Goal: Task Accomplishment & Management: Manage account settings

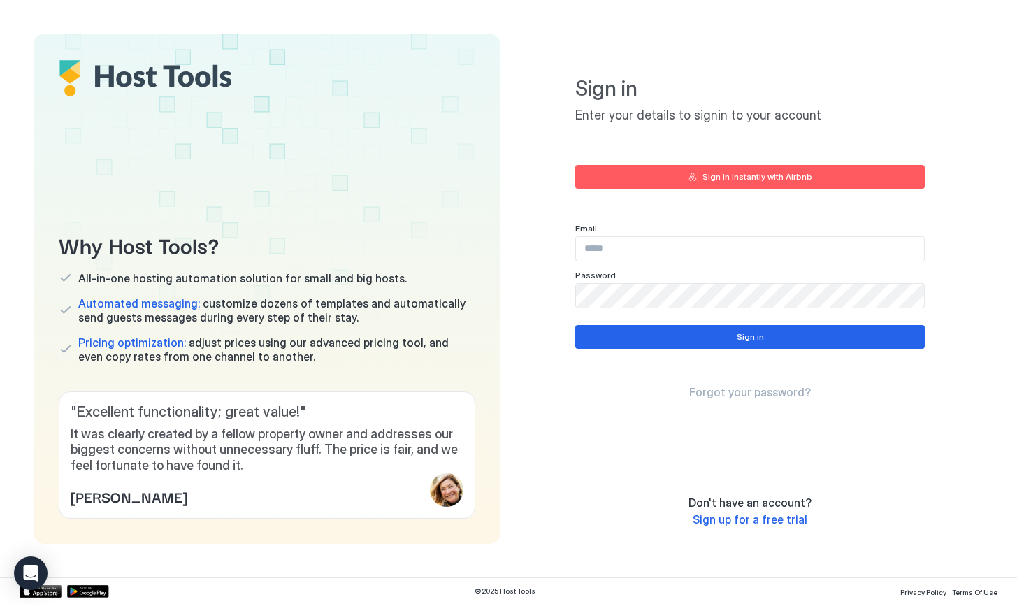
click at [706, 245] on input "Input Field" at bounding box center [750, 249] width 348 height 24
type input "**********"
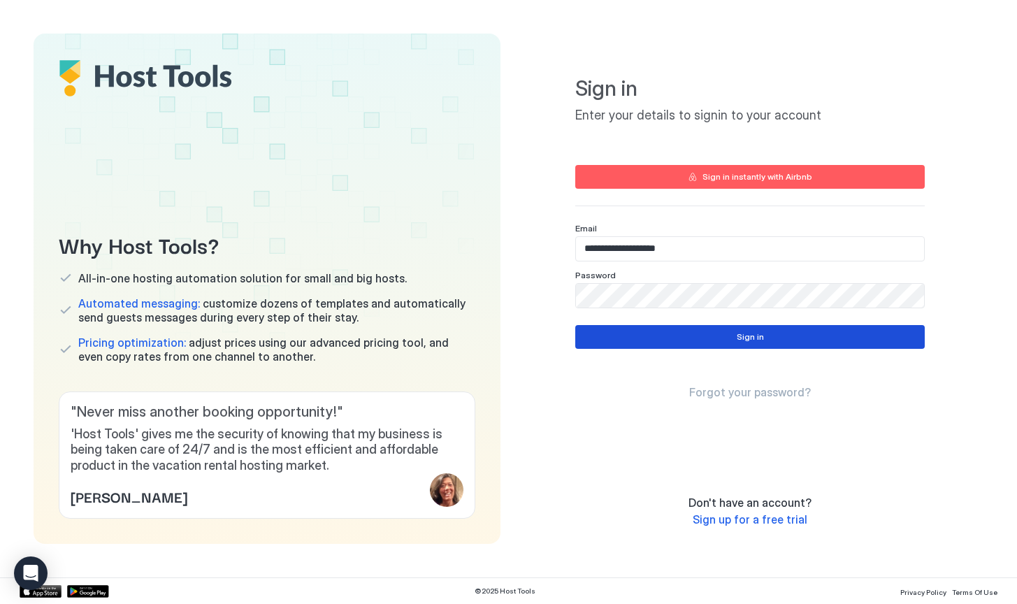
click at [692, 329] on button "Sign in" at bounding box center [749, 337] width 349 height 24
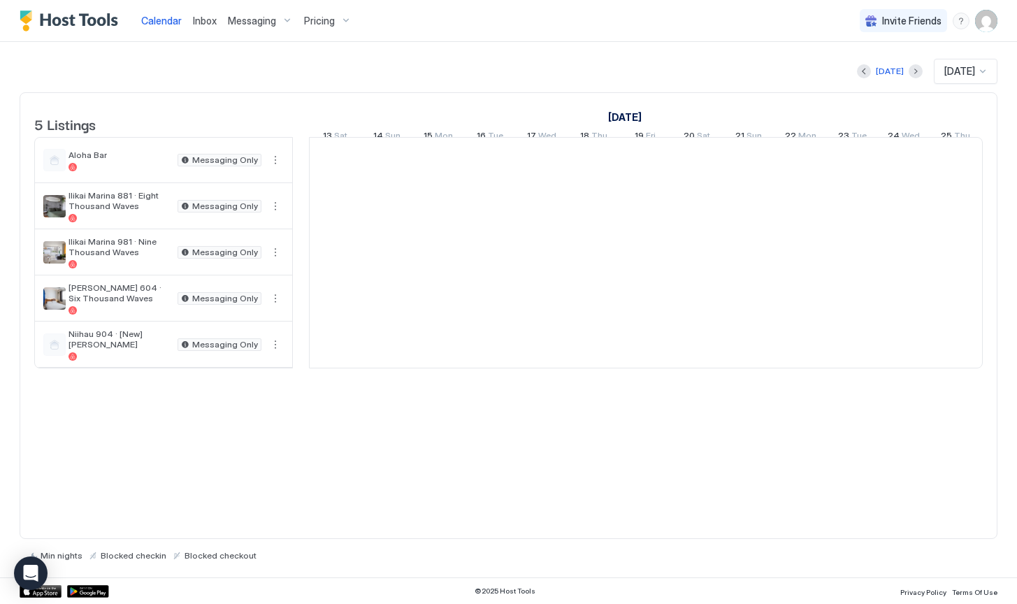
scroll to position [0, 776]
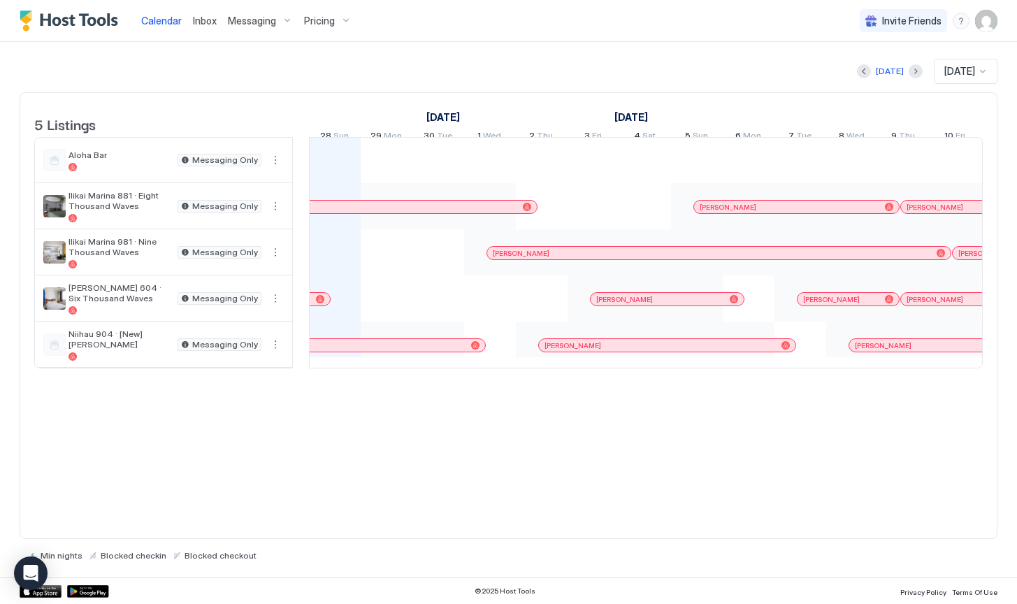
click at [240, 22] on span "Messaging" at bounding box center [252, 21] width 48 height 13
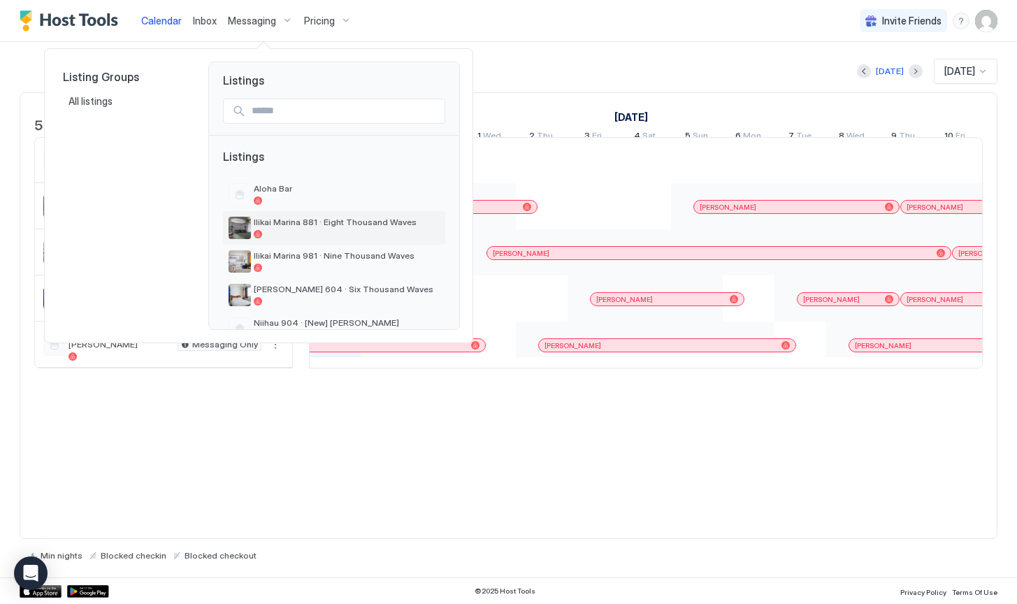
click at [300, 231] on div at bounding box center [347, 234] width 186 height 8
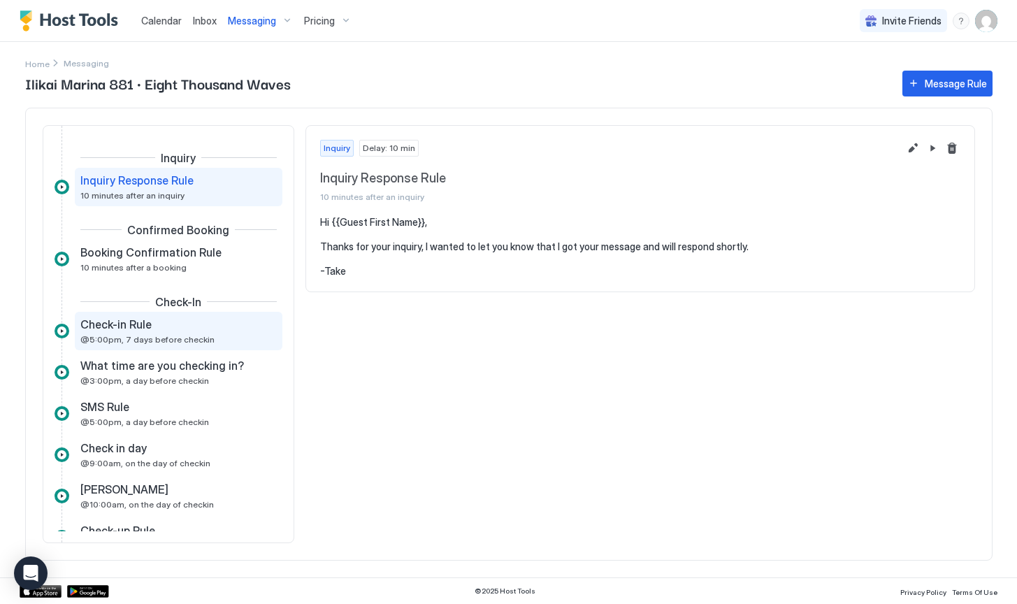
click at [170, 324] on div "Check-in Rule" at bounding box center [168, 324] width 177 height 14
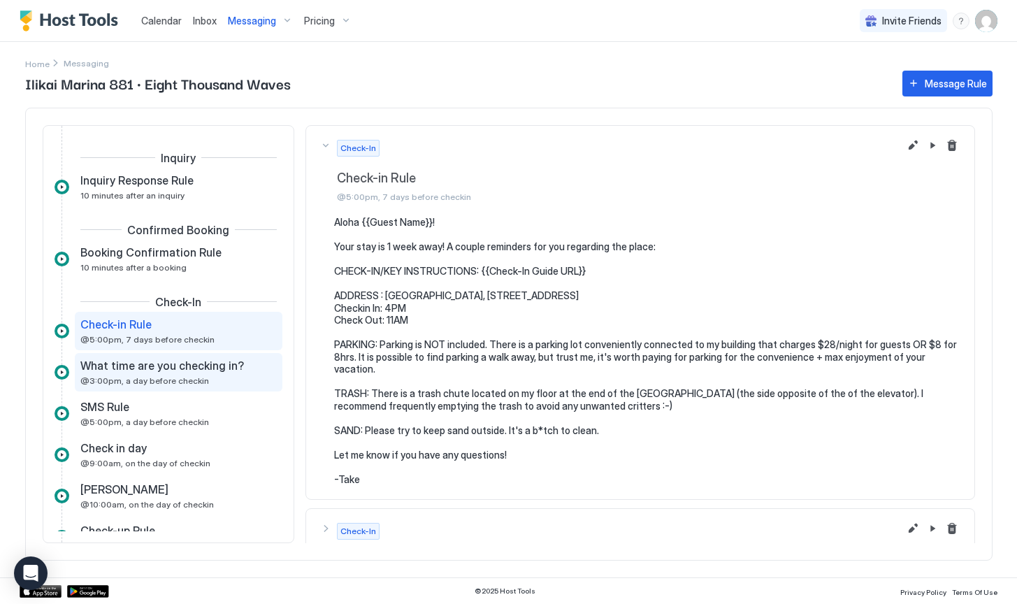
click at [164, 368] on span "What time are you checking in?" at bounding box center [161, 365] width 163 height 14
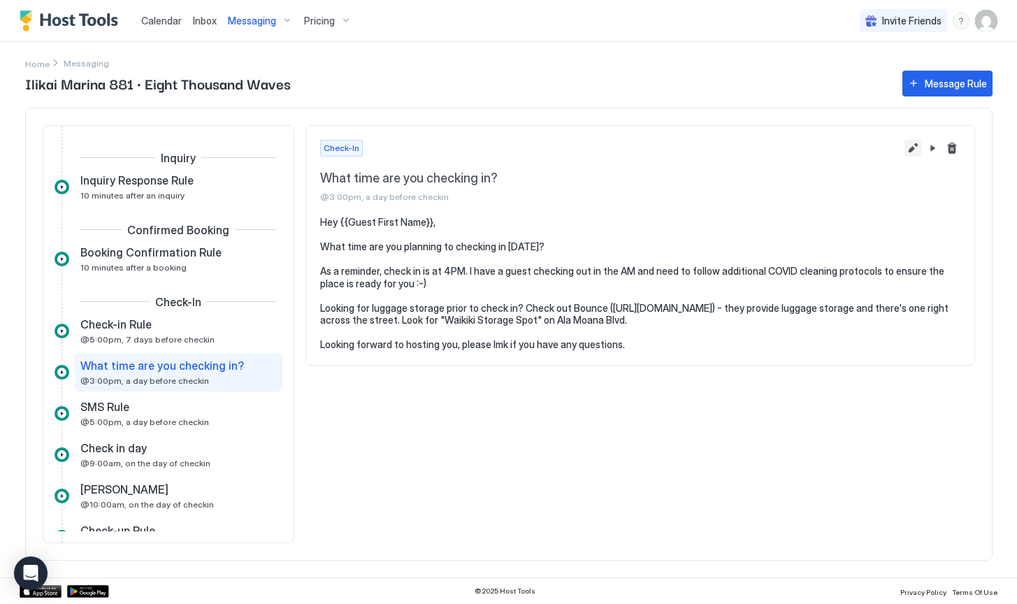
click at [910, 147] on button "Edit message rule" at bounding box center [912, 148] width 17 height 17
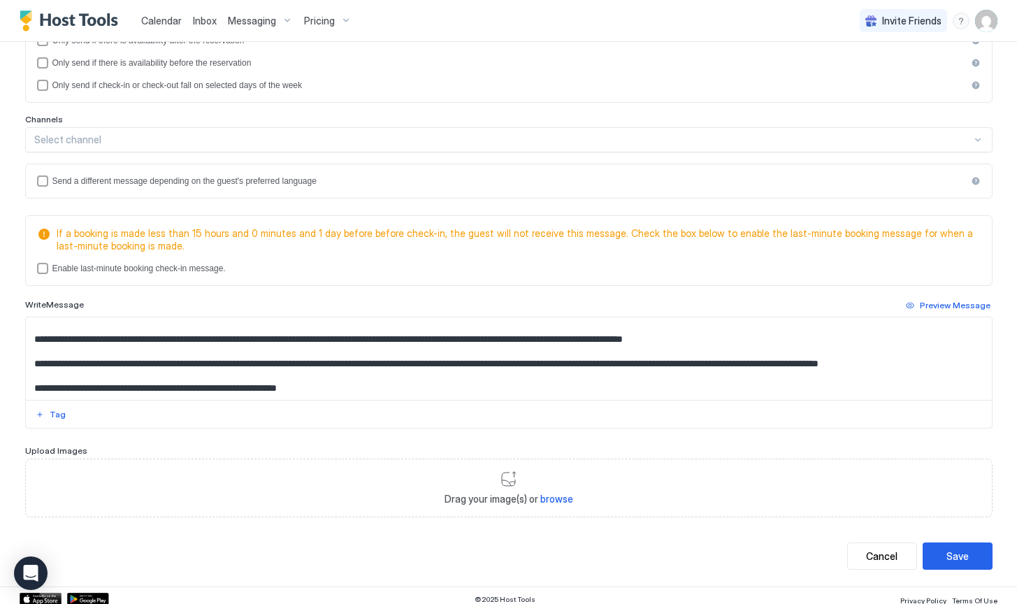
scroll to position [51, 0]
drag, startPoint x: 604, startPoint y: 351, endPoint x: 707, endPoint y: 377, distance: 106.6
click at [707, 377] on textarea "**********" at bounding box center [509, 358] width 966 height 82
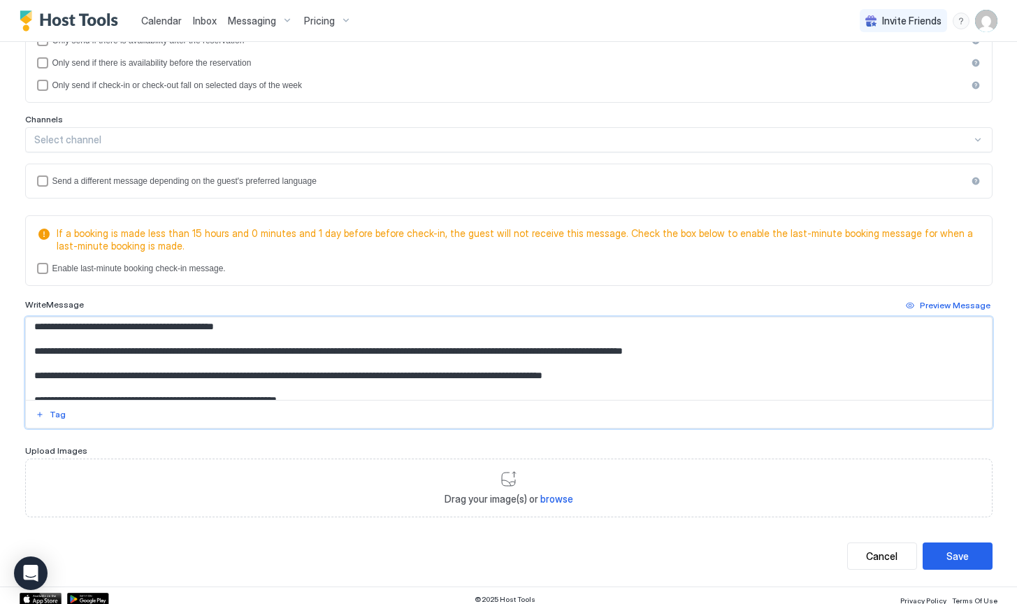
scroll to position [38, 0]
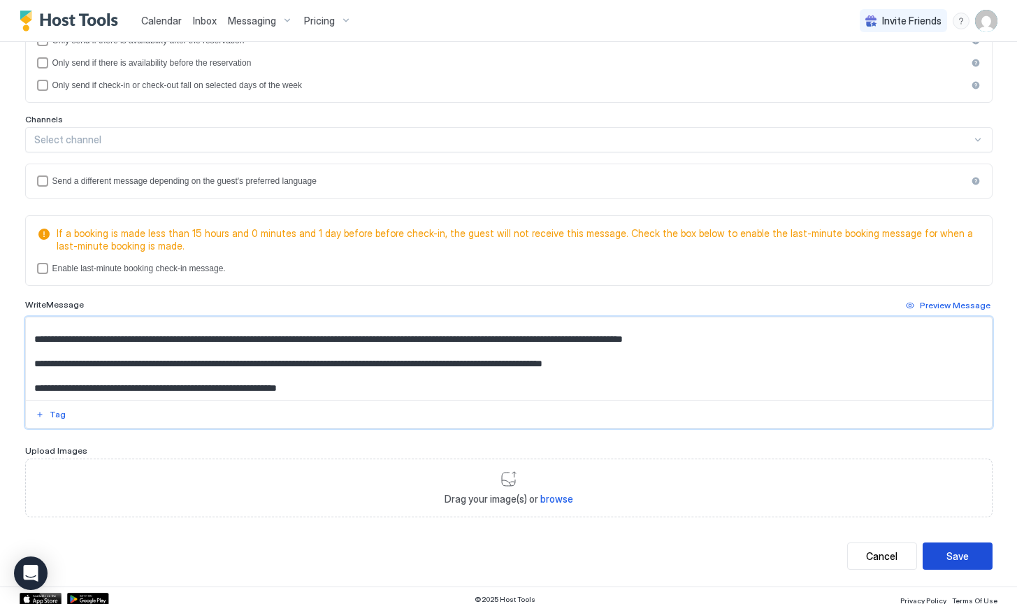
type textarea "**********"
click at [946, 557] on div "Save" at bounding box center [957, 555] width 22 height 15
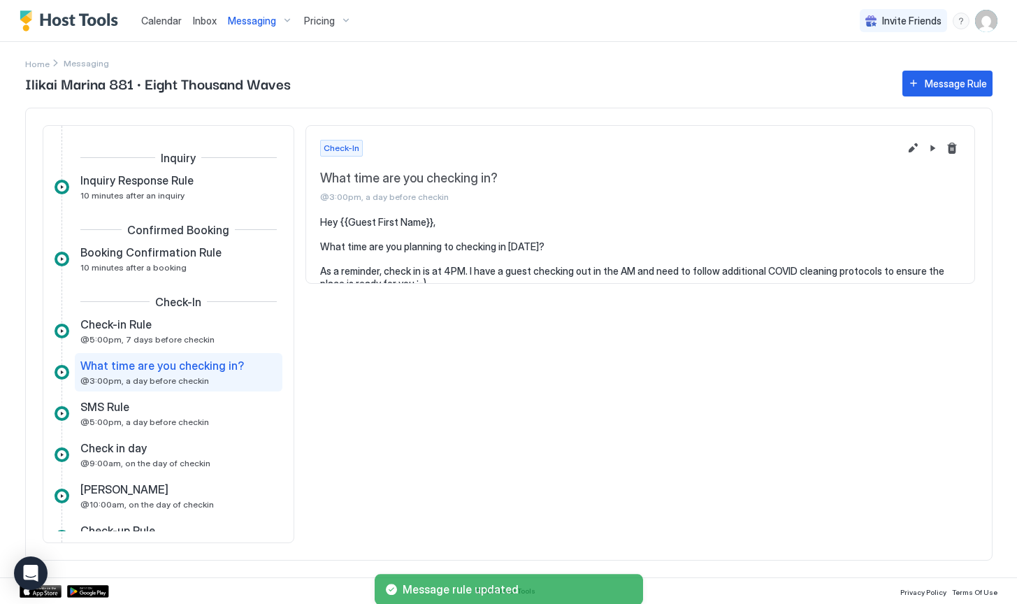
scroll to position [39, 0]
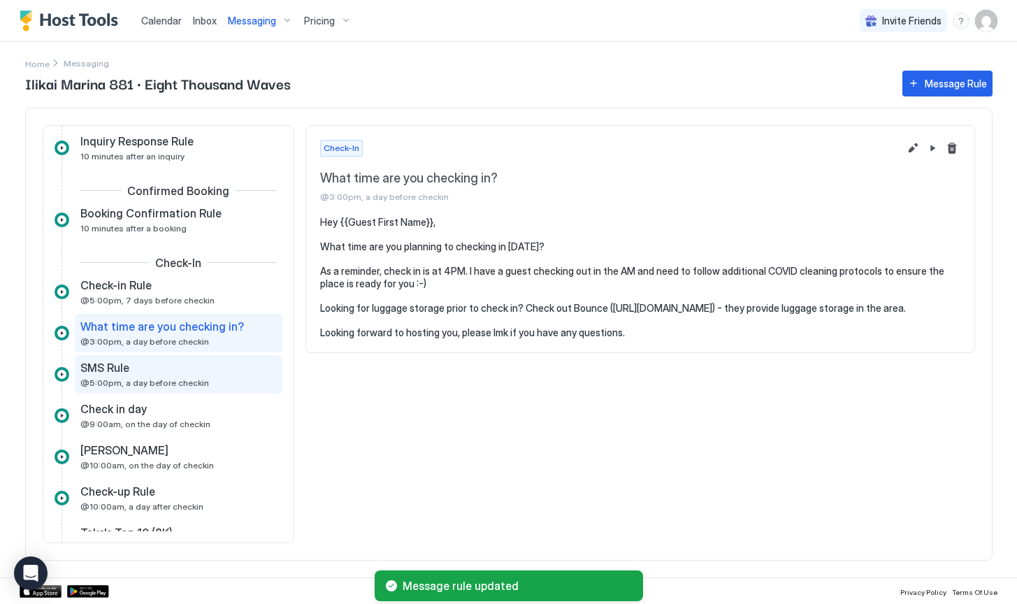
click at [150, 364] on div "SMS Rule" at bounding box center [168, 368] width 177 height 14
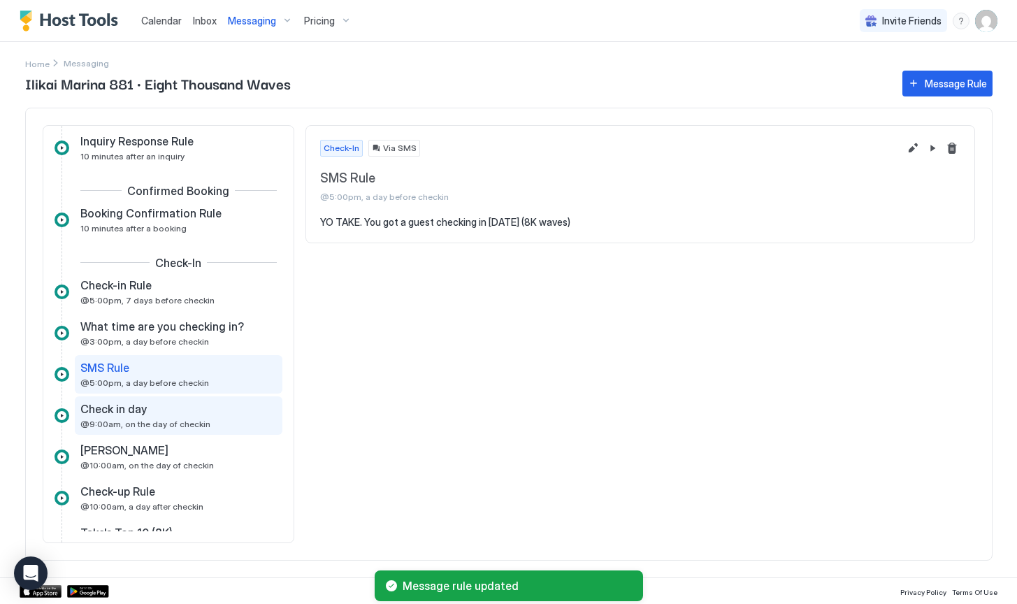
click at [161, 416] on div "Check in day @9:00am, on the day of checkin" at bounding box center [168, 415] width 177 height 27
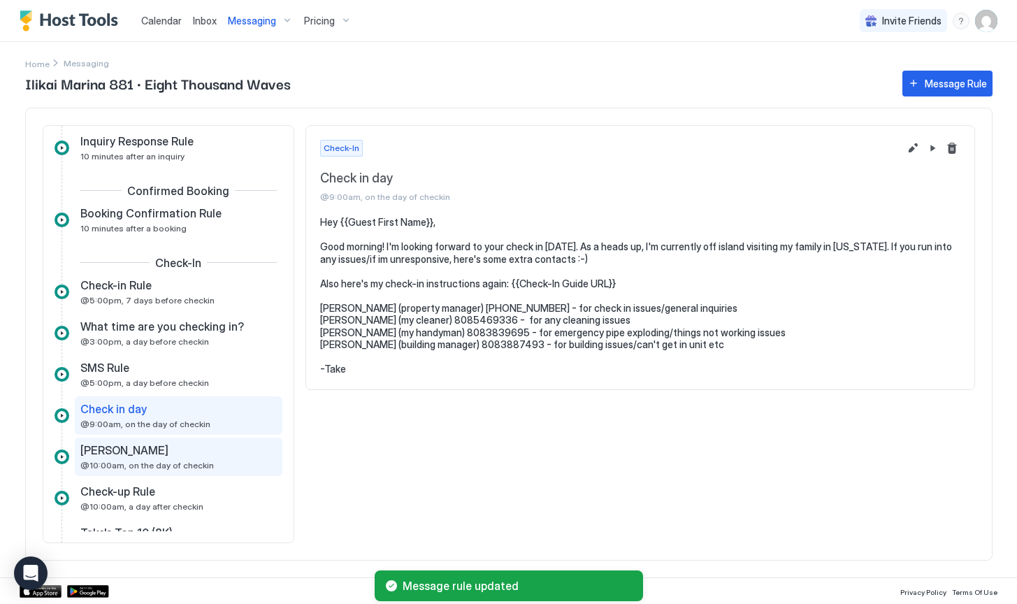
click at [170, 451] on div "[PERSON_NAME]" at bounding box center [168, 450] width 177 height 14
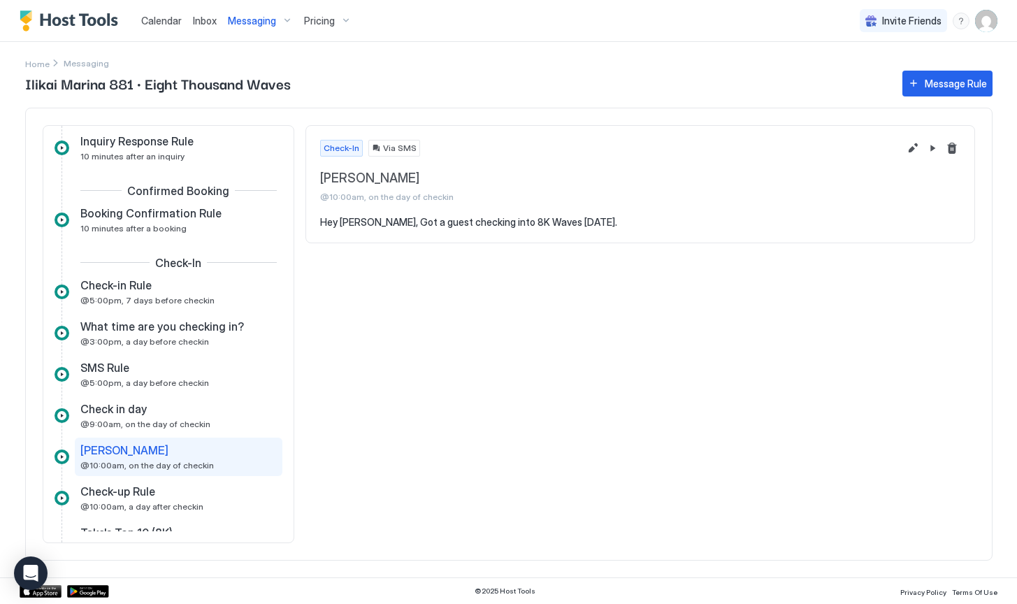
click at [206, 20] on span "Inbox" at bounding box center [205, 21] width 24 height 12
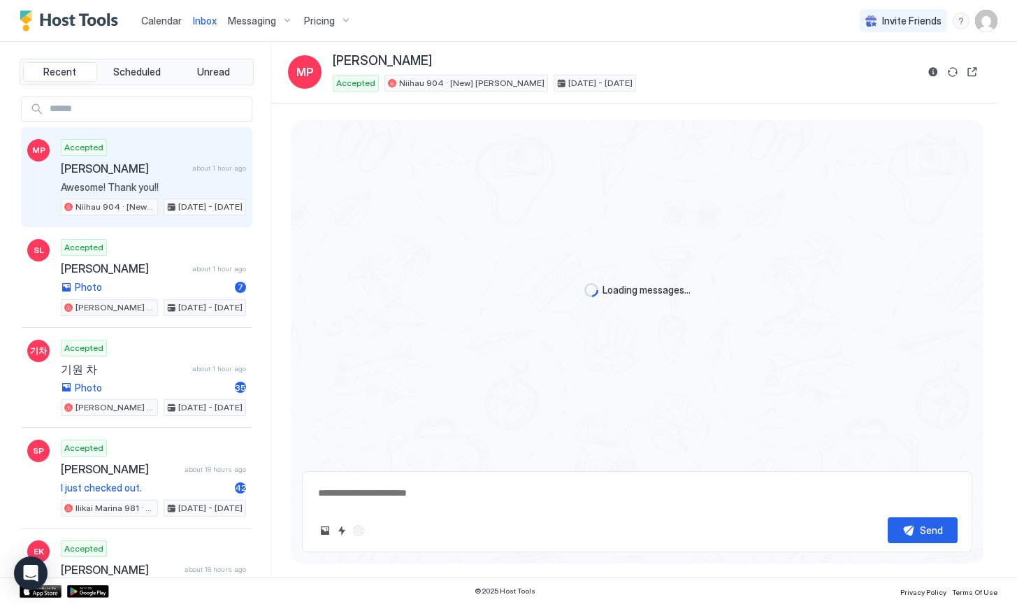
click at [234, 22] on span "Messaging" at bounding box center [252, 21] width 48 height 13
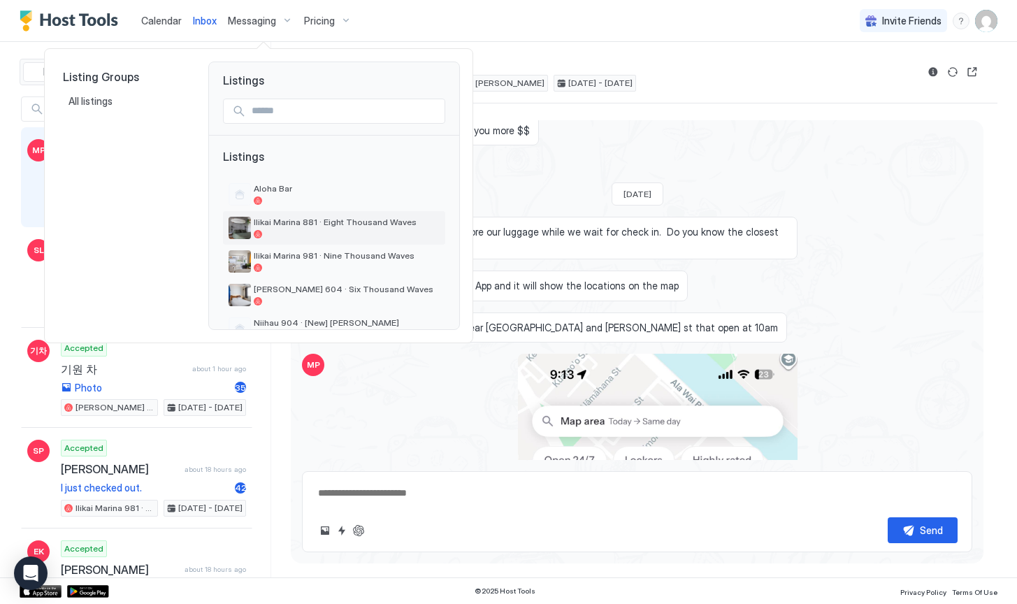
scroll to position [2282, 0]
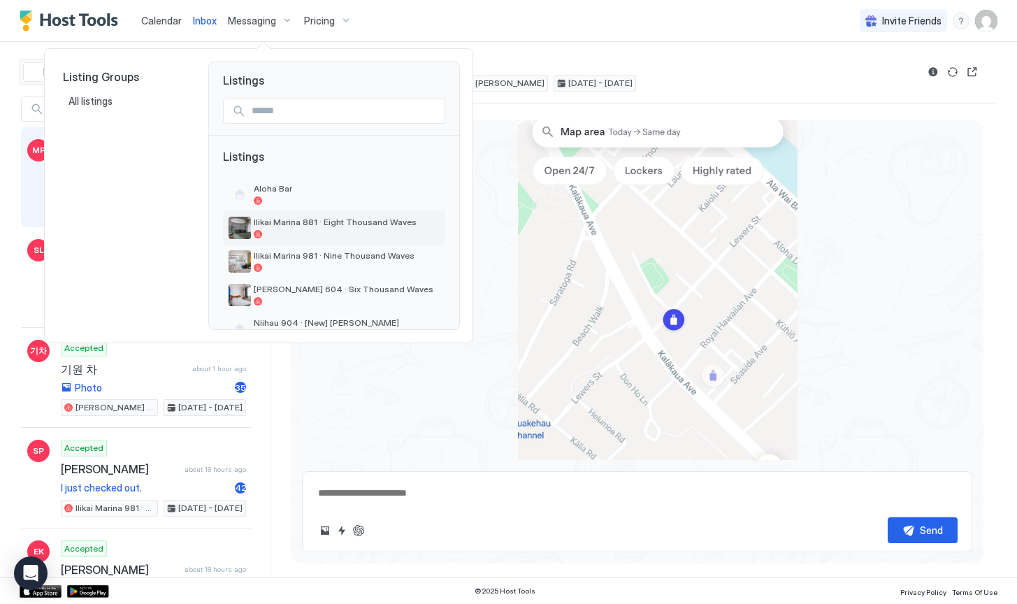
click at [306, 223] on span "Ilikai Marina 881 · Eight Thousand Waves" at bounding box center [347, 222] width 186 height 10
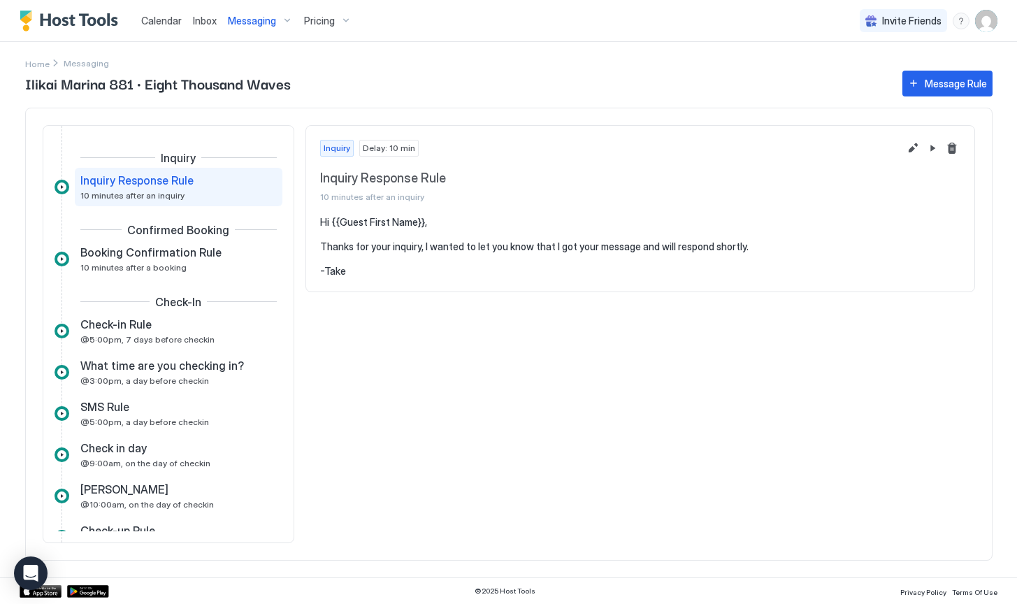
click at [202, 18] on span "Inbox" at bounding box center [205, 21] width 24 height 12
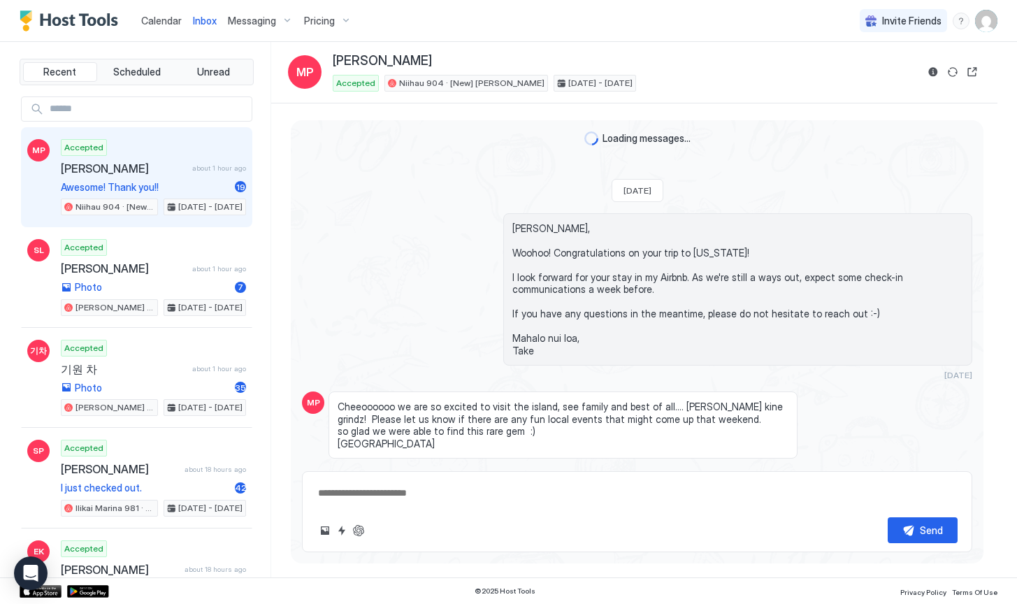
type textarea "*"
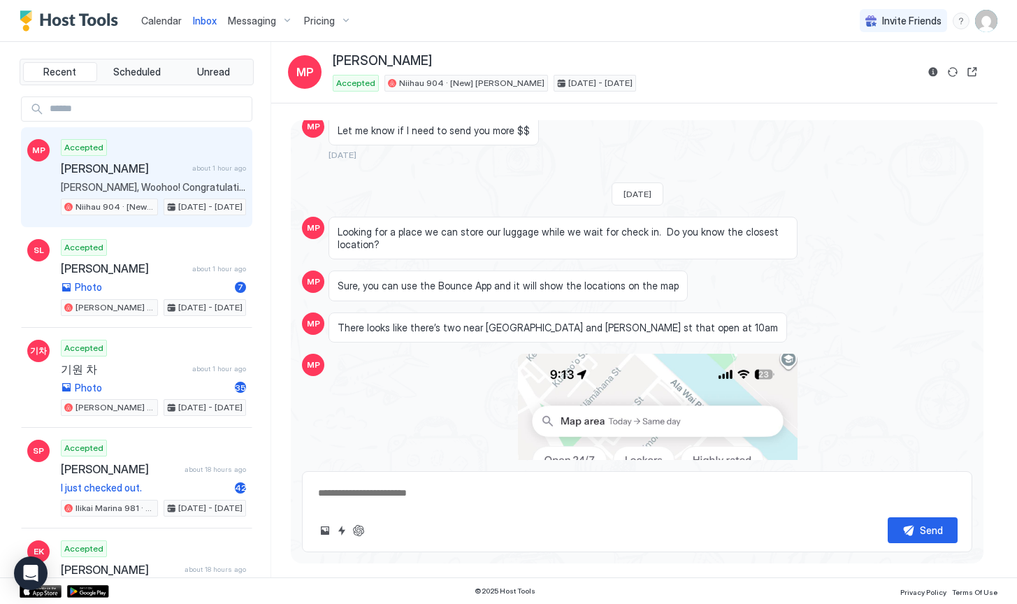
click at [265, 26] on span "Messaging" at bounding box center [252, 21] width 48 height 13
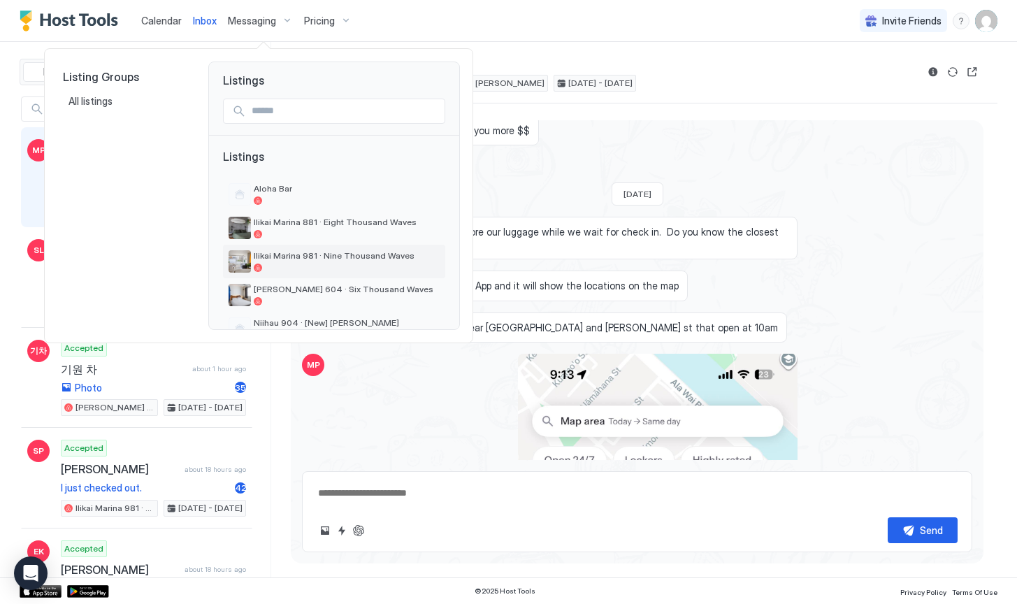
click at [337, 267] on div at bounding box center [347, 267] width 186 height 8
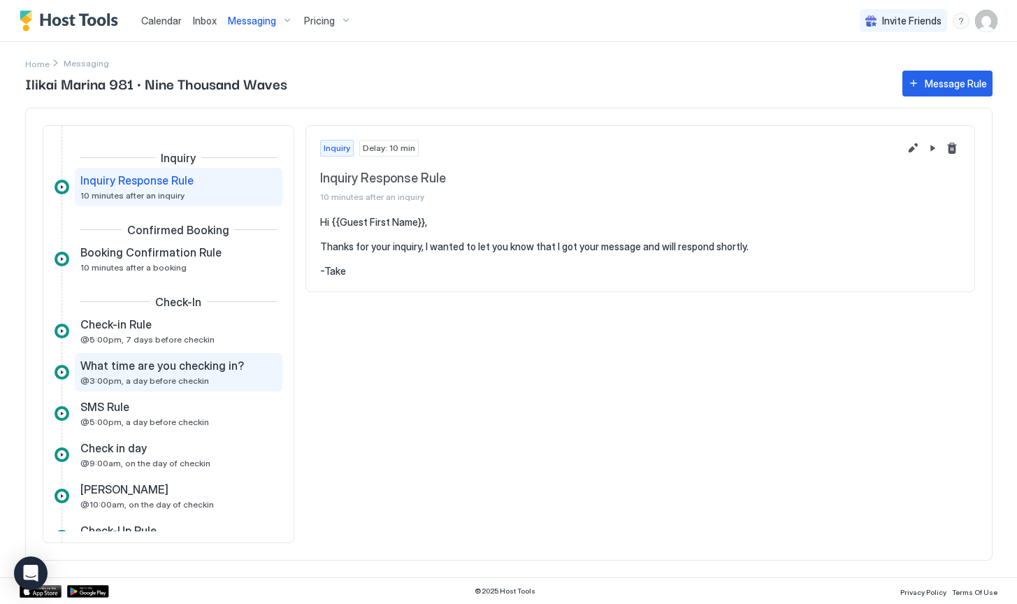
click at [131, 362] on span "What time are you checking in?" at bounding box center [161, 365] width 163 height 14
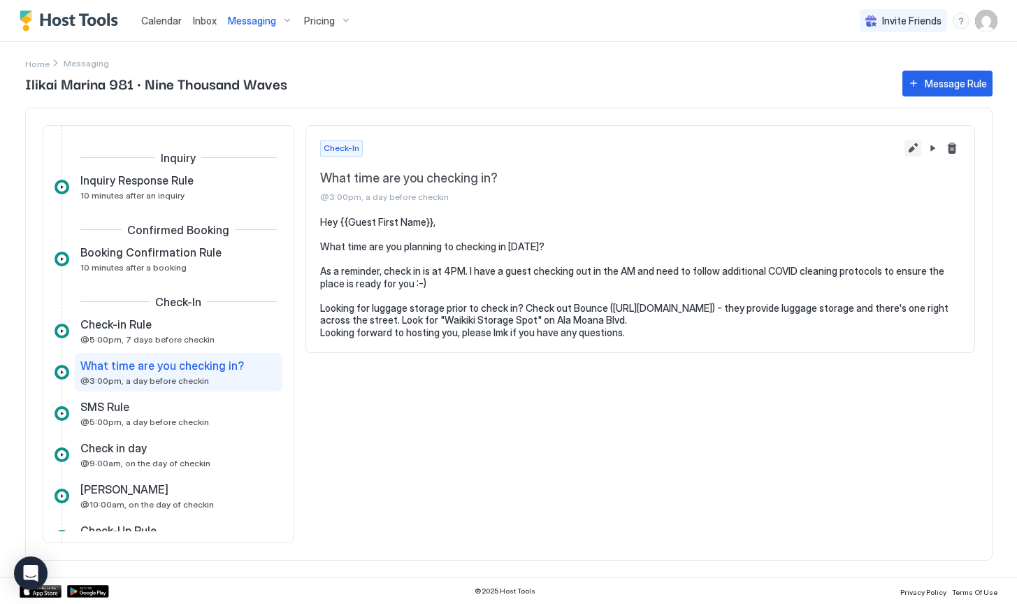
click at [908, 144] on button "Edit message rule" at bounding box center [912, 148] width 17 height 17
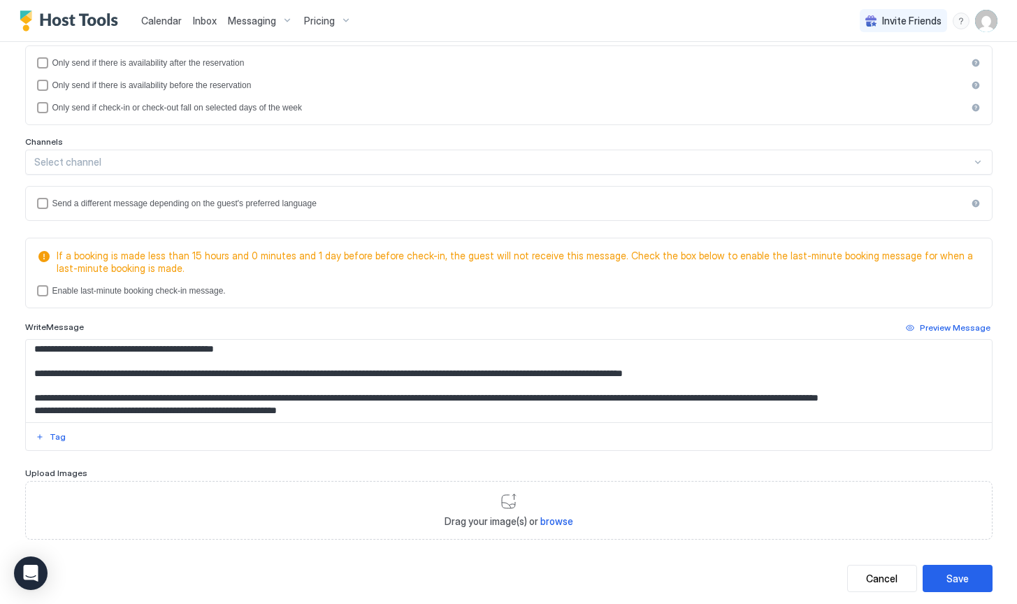
scroll to position [226, 0]
drag, startPoint x: 622, startPoint y: 398, endPoint x: 606, endPoint y: 390, distance: 18.1
click at [606, 390] on textarea "**********" at bounding box center [509, 380] width 966 height 82
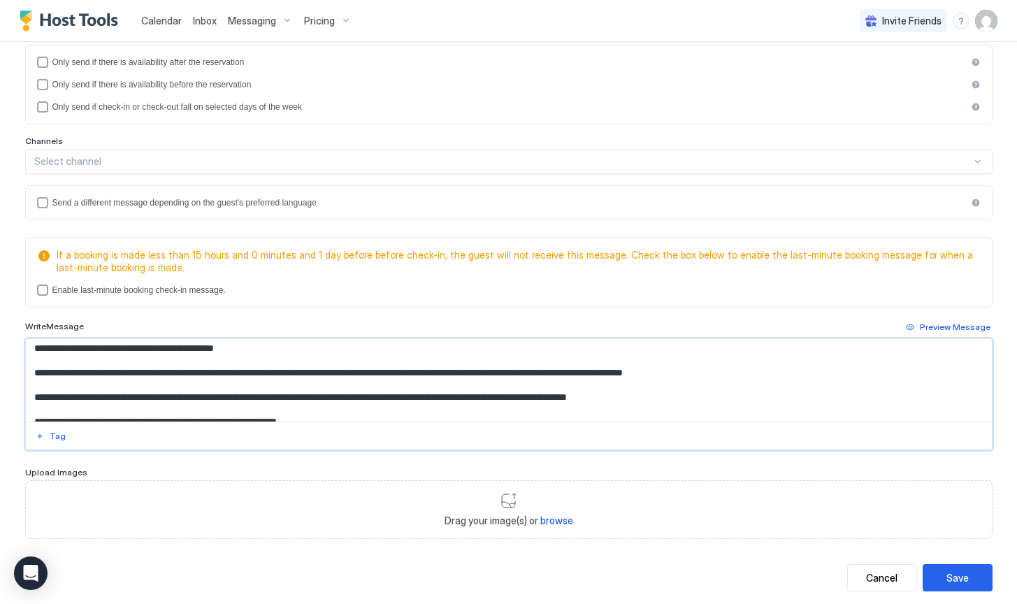
scroll to position [38, 0]
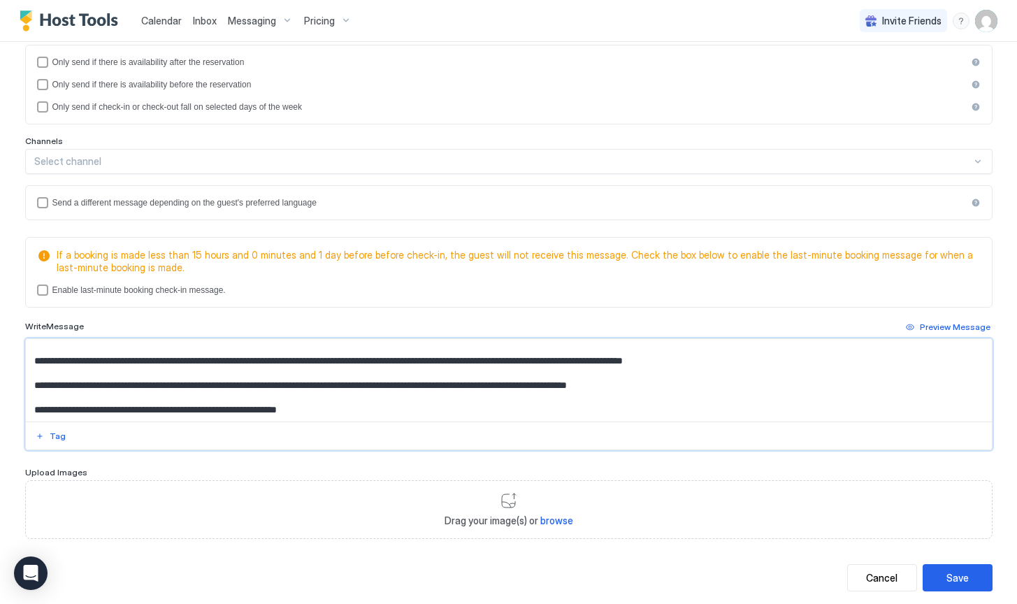
type textarea "**********"
click at [946, 575] on div "Save" at bounding box center [957, 577] width 22 height 15
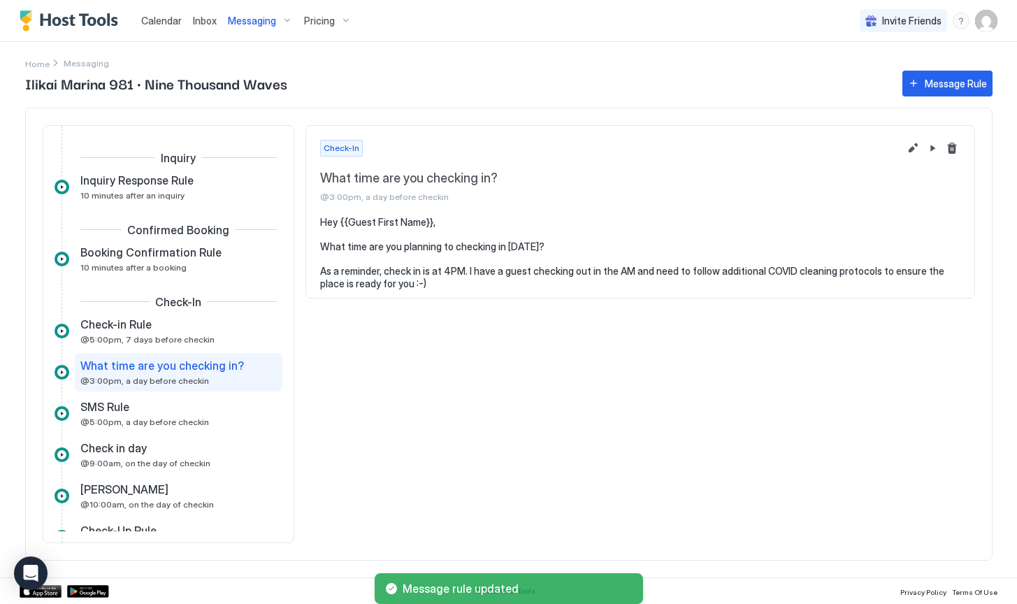
scroll to position [39, 0]
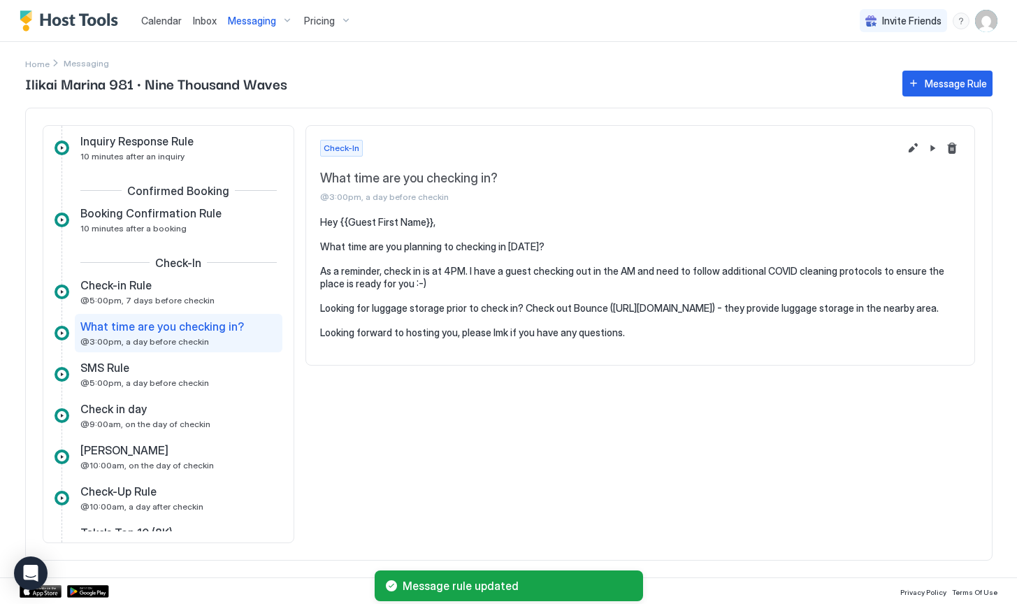
click at [236, 28] on div "Messaging" at bounding box center [260, 21] width 76 height 24
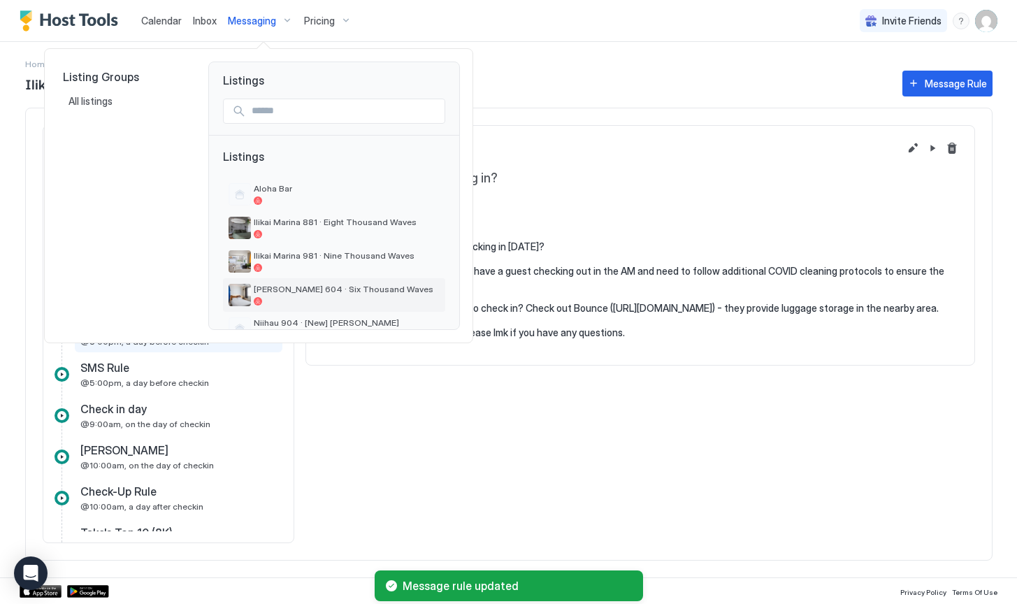
click at [311, 279] on div "[PERSON_NAME] 604 · Six Thousand Waves" at bounding box center [334, 295] width 222 height 34
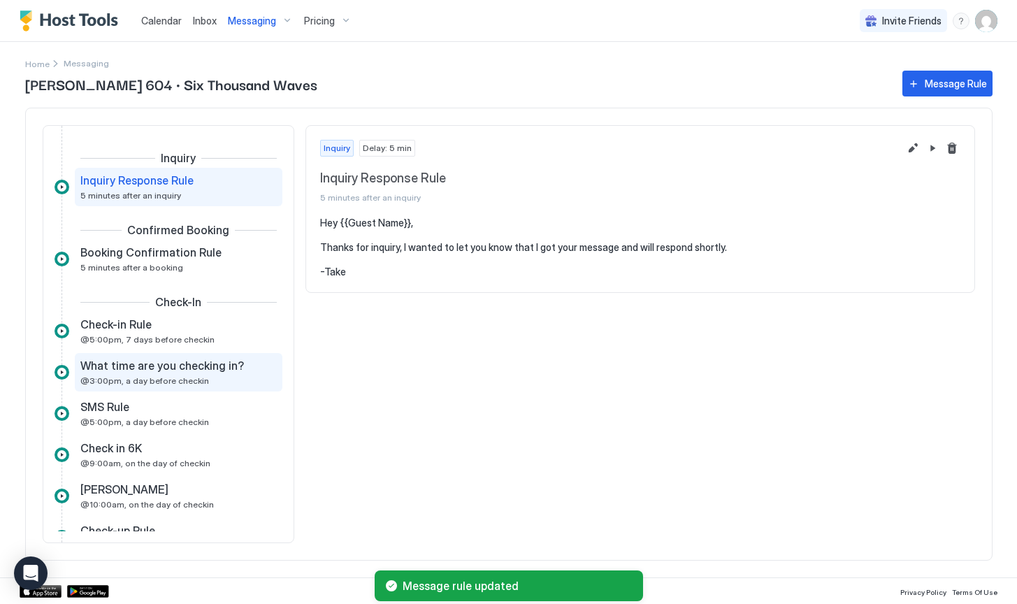
click at [152, 384] on span "@3:00pm, a day before checkin" at bounding box center [144, 380] width 129 height 10
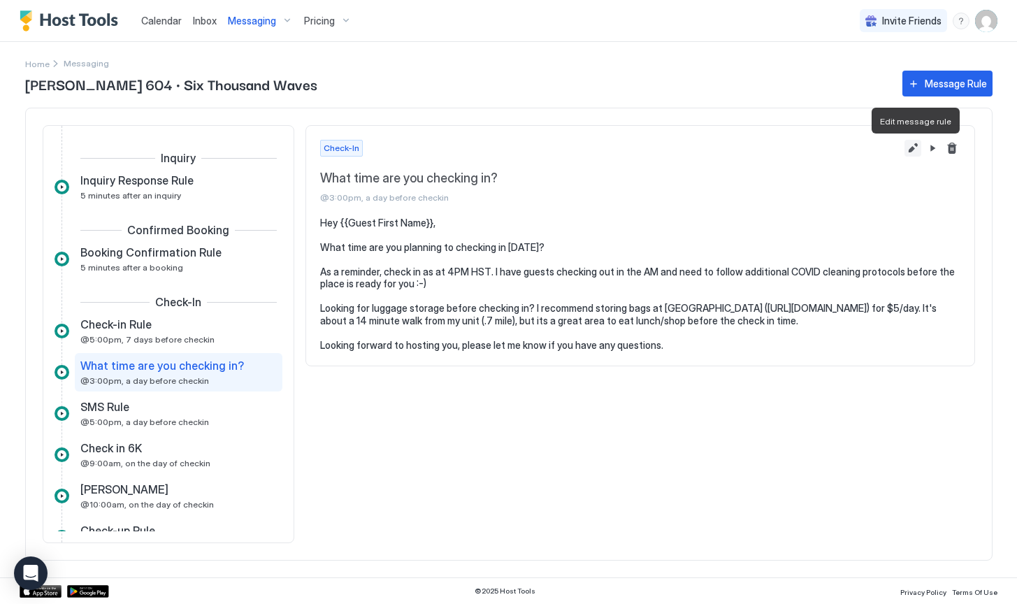
click at [913, 150] on button "Edit message rule" at bounding box center [912, 148] width 17 height 17
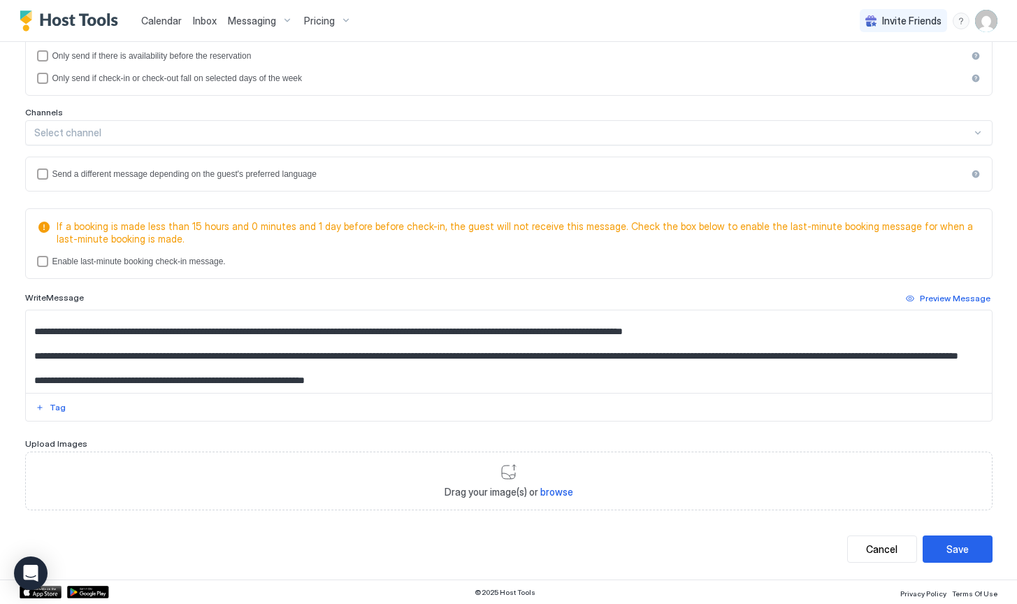
scroll to position [51, 0]
drag, startPoint x: 556, startPoint y: 362, endPoint x: 360, endPoint y: 344, distance: 197.2
click at [360, 344] on textarea "**********" at bounding box center [509, 351] width 966 height 82
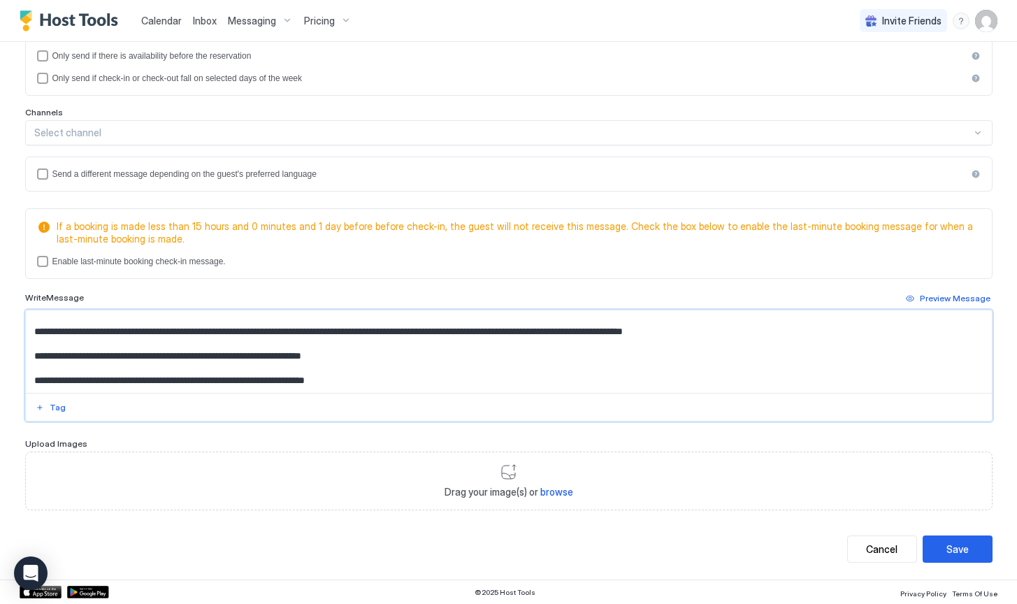
scroll to position [38, 0]
paste textarea "**********"
drag, startPoint x: 588, startPoint y: 366, endPoint x: 28, endPoint y: 356, distance: 559.7
click at [28, 356] on textarea "**********" at bounding box center [509, 351] width 966 height 82
type textarea "**********"
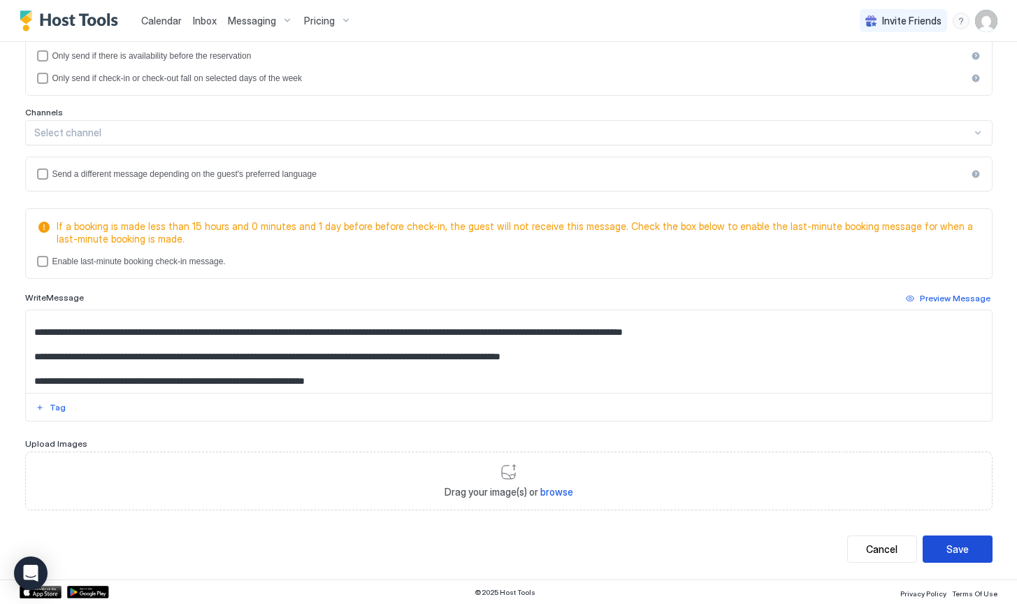
click at [963, 539] on button "Save" at bounding box center [957, 548] width 70 height 27
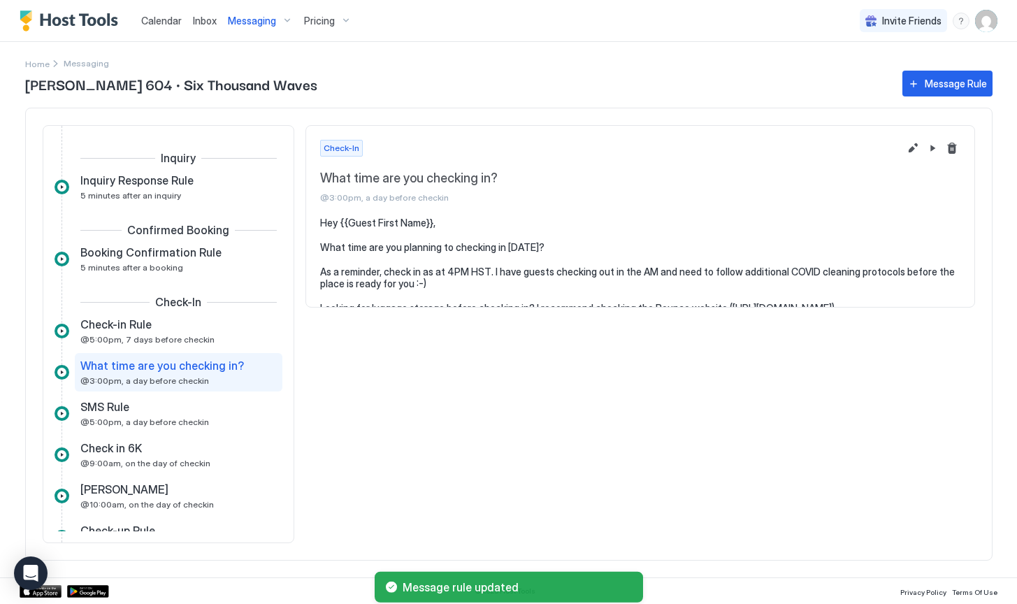
scroll to position [39, 0]
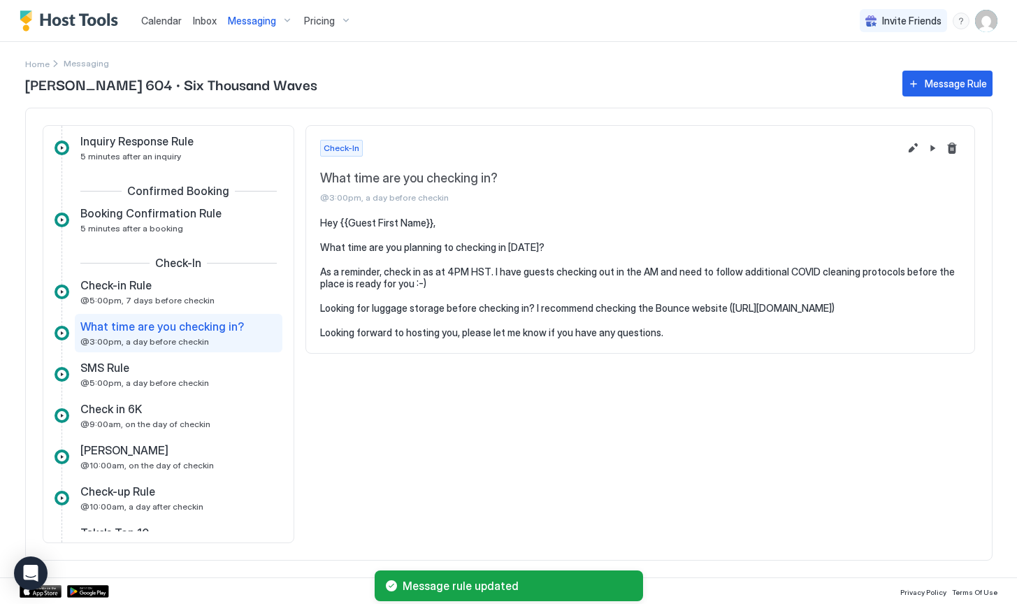
click at [261, 26] on span "Messaging" at bounding box center [252, 21] width 48 height 13
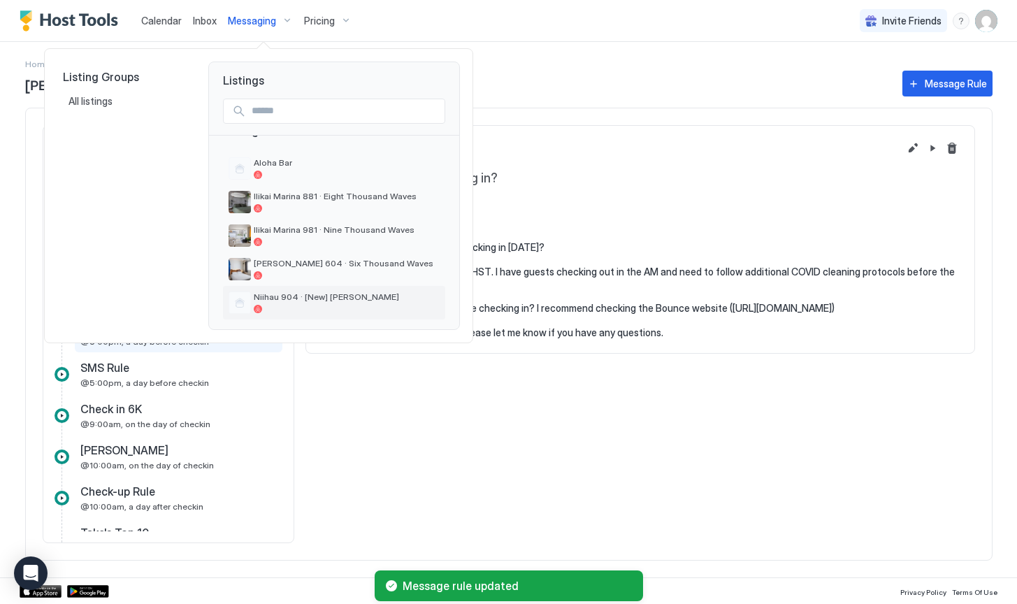
scroll to position [27, 0]
click at [342, 291] on span "Niihau 904 · [New] [PERSON_NAME]" at bounding box center [347, 296] width 186 height 10
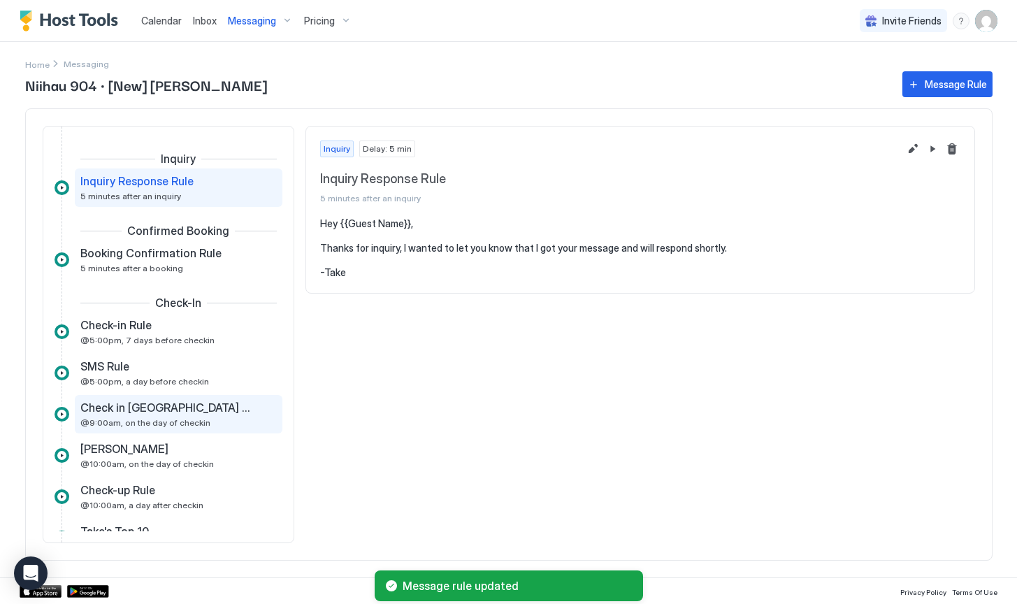
click at [154, 405] on span "Check in [GEOGRAPHIC_DATA] Lux 904" at bounding box center [167, 407] width 174 height 14
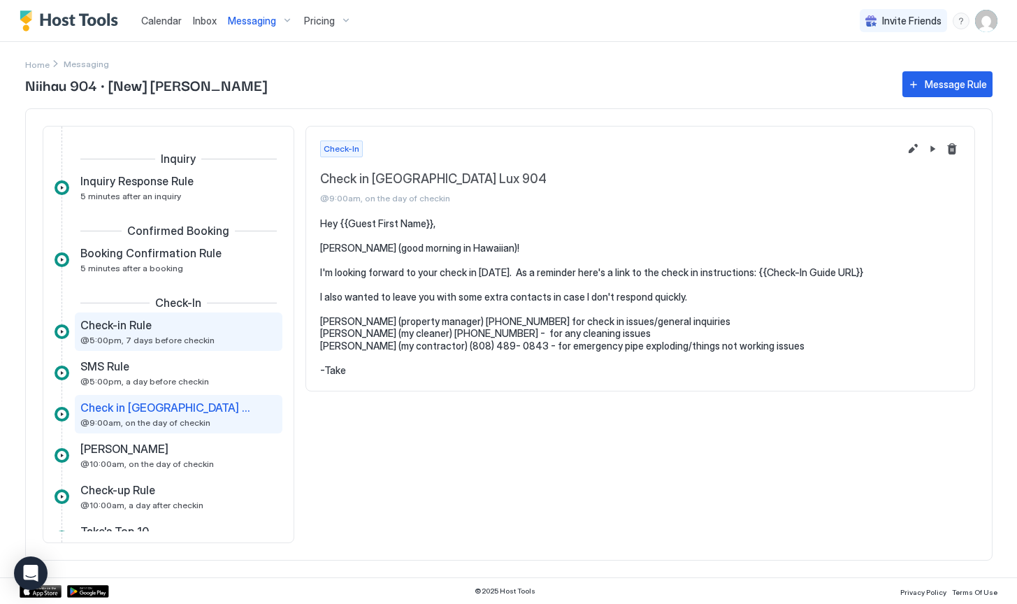
click at [162, 324] on div "Check-in Rule" at bounding box center [168, 325] width 177 height 14
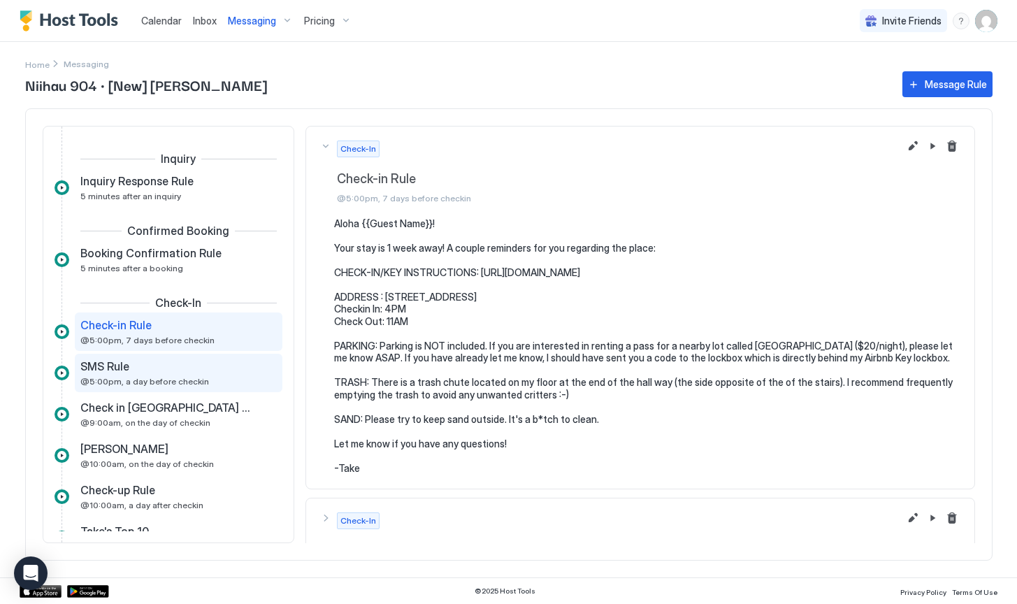
click at [136, 374] on div "SMS Rule @5:00pm, a day before checkin" at bounding box center [168, 372] width 177 height 27
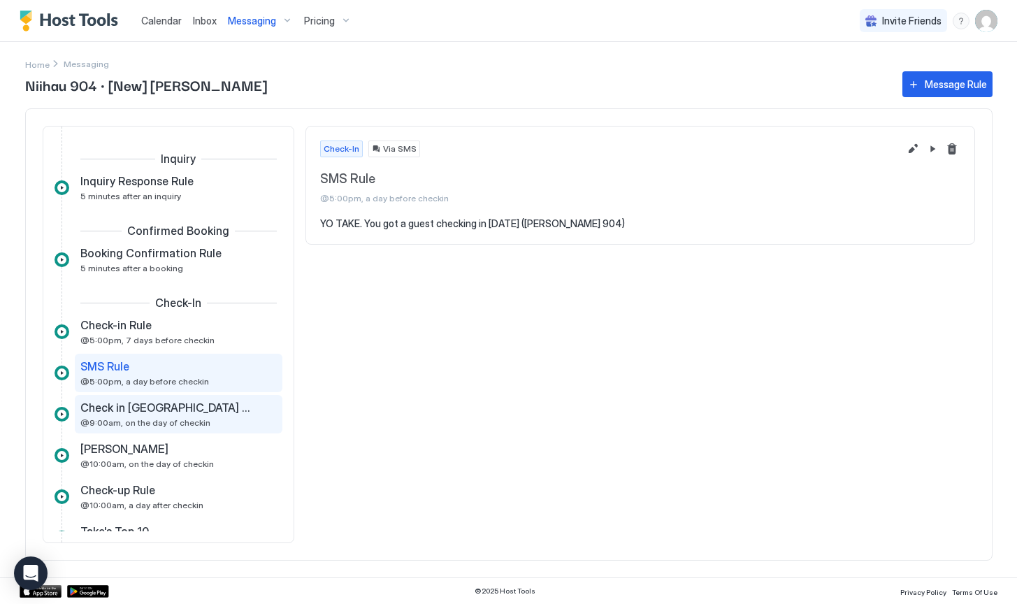
click at [154, 418] on span "@9:00am, on the day of checkin" at bounding box center [145, 422] width 130 height 10
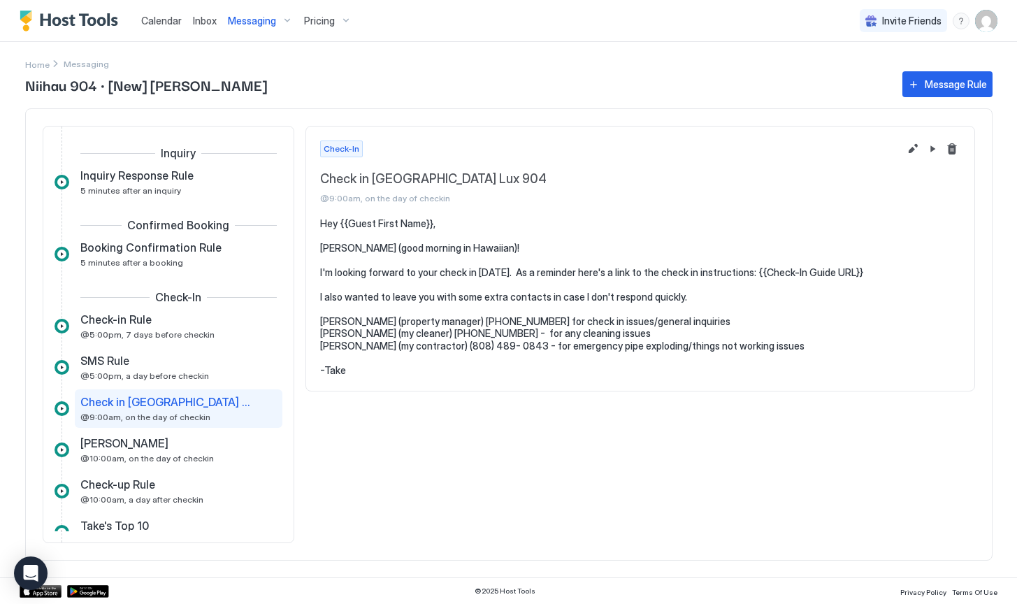
scroll to position [15, 0]
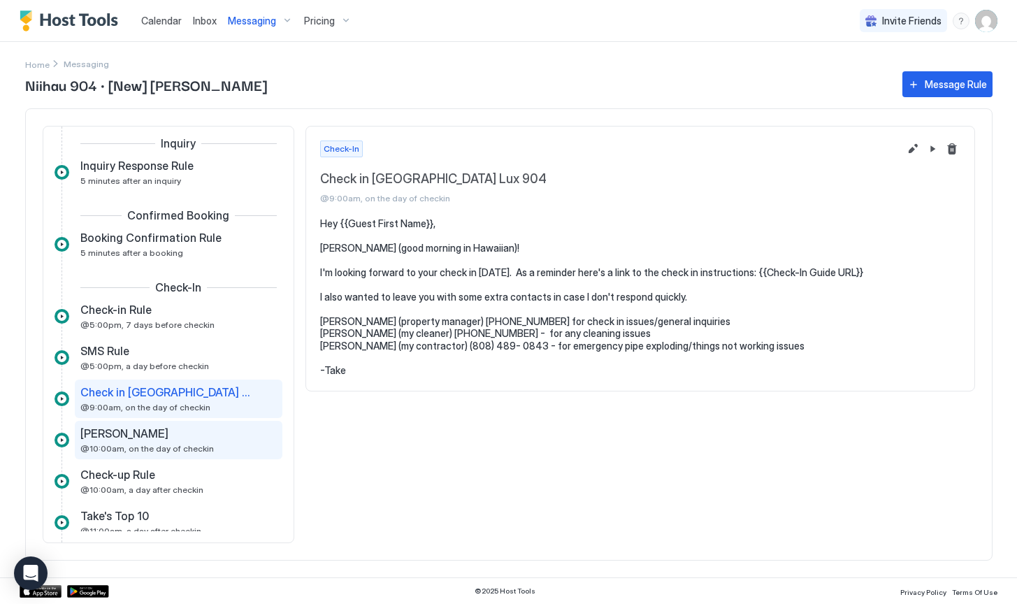
click at [161, 449] on span "@10:00am, on the day of checkin" at bounding box center [146, 448] width 133 height 10
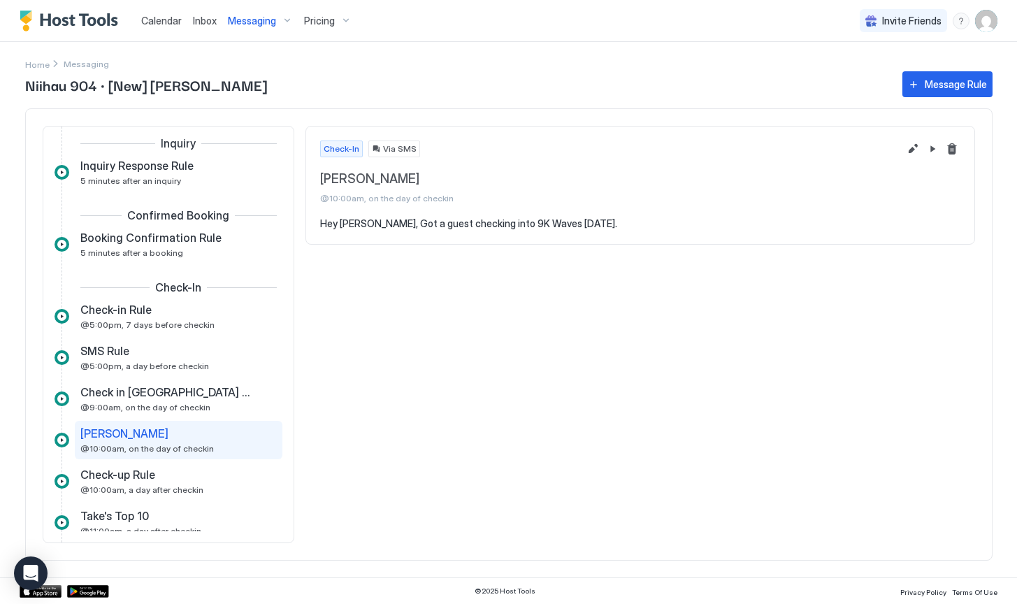
scroll to position [41, 0]
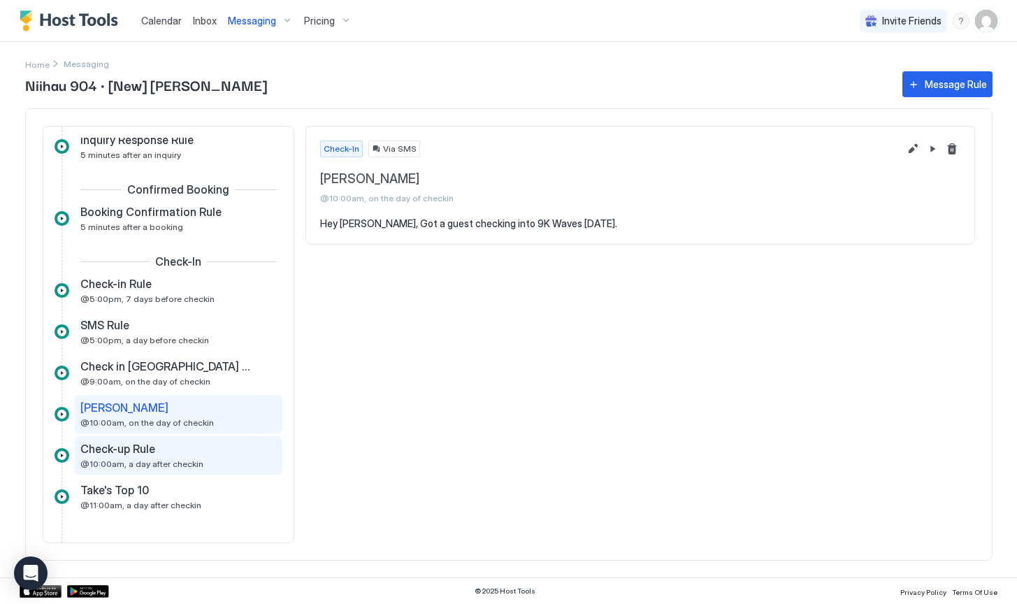
click at [152, 464] on span "@10:00am, a day after checkin" at bounding box center [141, 463] width 123 height 10
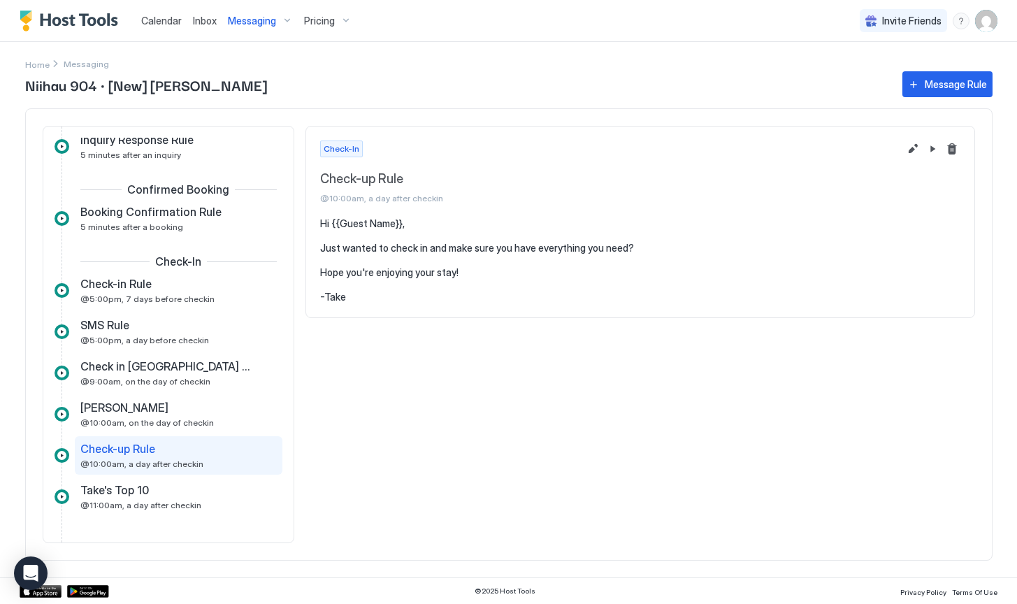
click at [161, 393] on div "Check in [GEOGRAPHIC_DATA] Lux 904 @9:00am, on the day of checkin" at bounding box center [168, 374] width 228 height 41
click at [163, 356] on div "Check in [GEOGRAPHIC_DATA] Lux 904 @9:00am, on the day of checkin" at bounding box center [179, 373] width 208 height 38
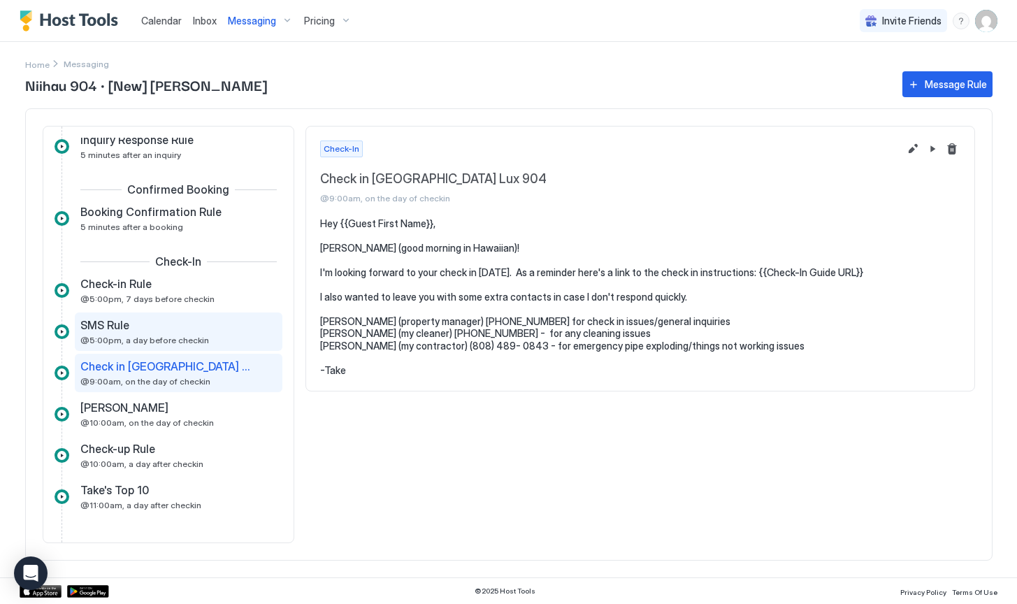
click at [169, 319] on div "SMS Rule" at bounding box center [168, 325] width 177 height 14
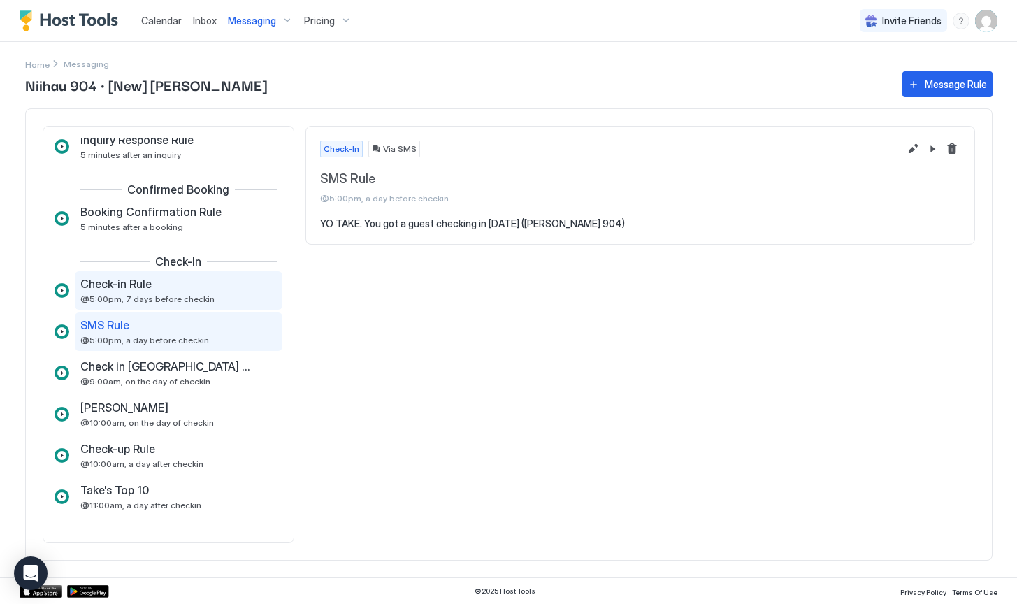
click at [170, 296] on span "@5:00pm, 7 days before checkin" at bounding box center [147, 298] width 134 height 10
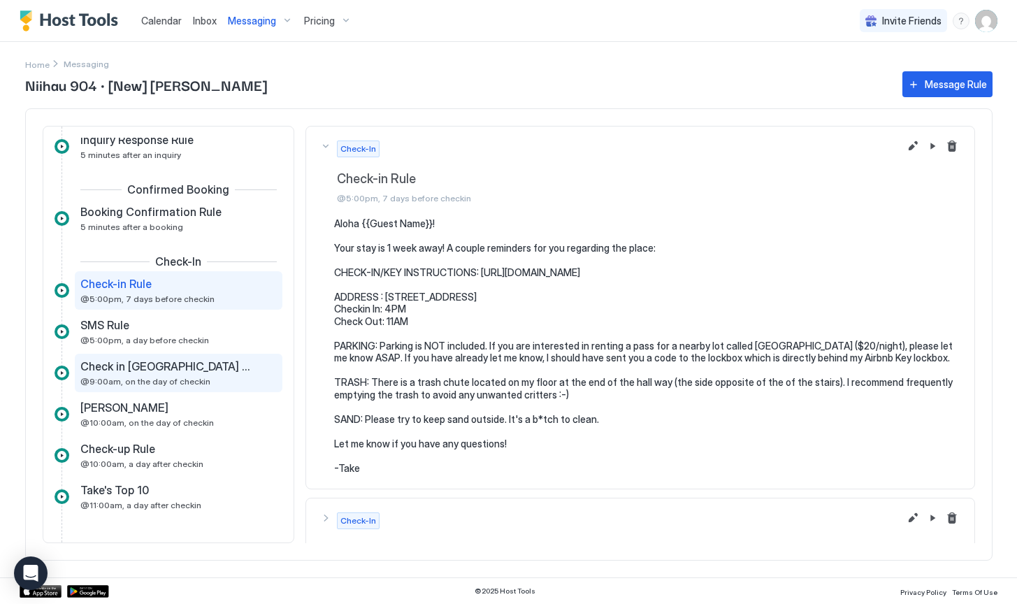
click at [164, 360] on span "Check in [GEOGRAPHIC_DATA] Lux 904" at bounding box center [167, 366] width 174 height 14
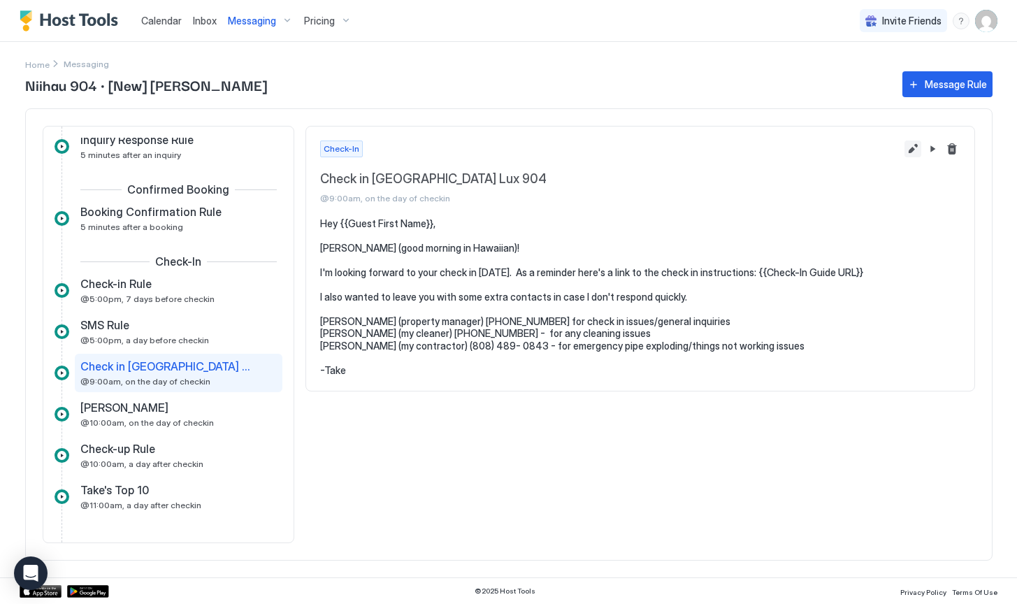
click at [912, 150] on button "Edit message rule" at bounding box center [912, 148] width 17 height 17
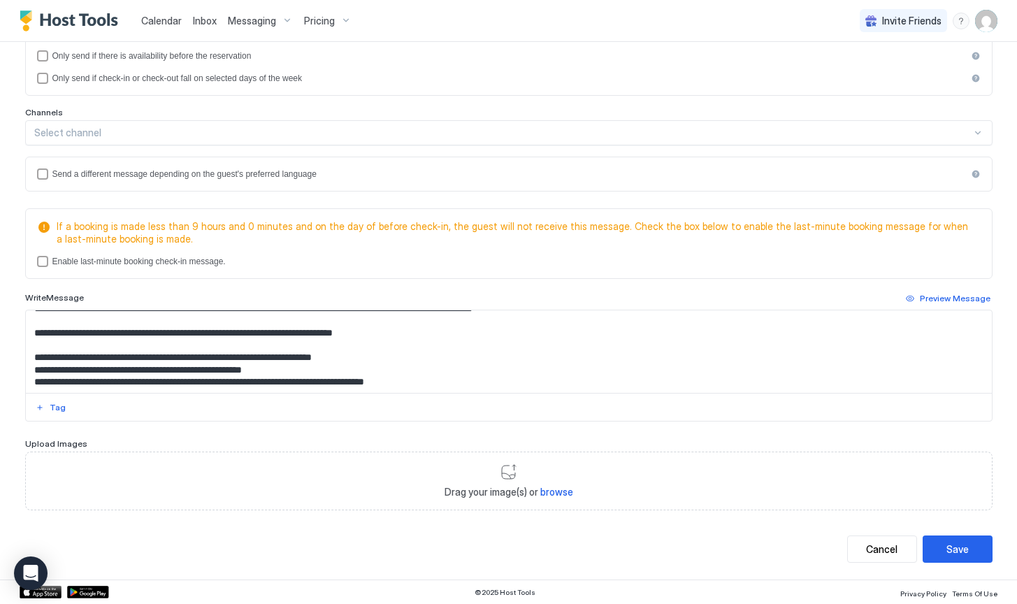
scroll to position [21, 0]
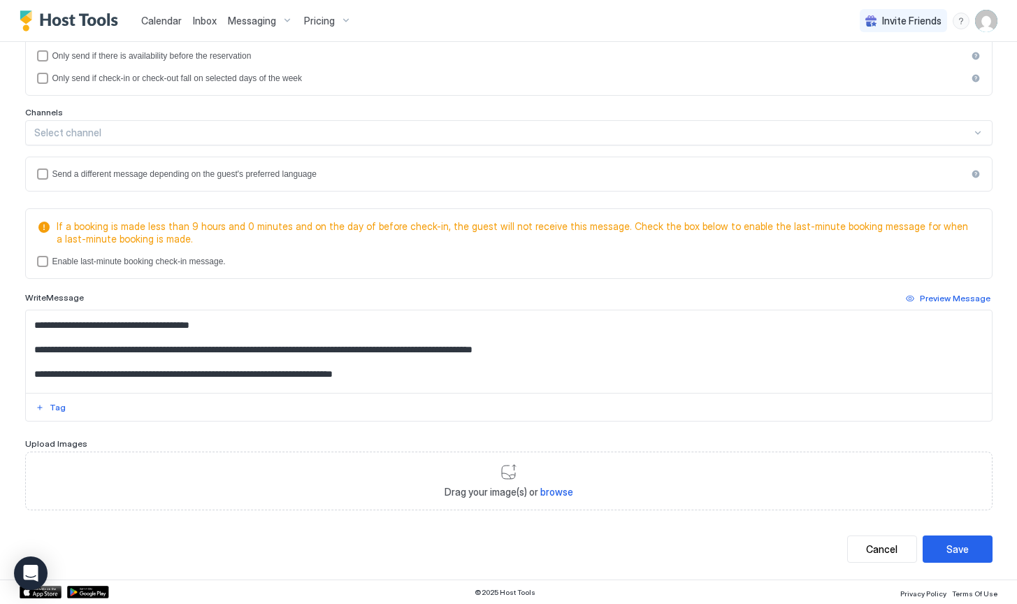
click at [555, 349] on textarea "**********" at bounding box center [509, 351] width 966 height 82
paste textarea "**********"
drag, startPoint x: 427, startPoint y: 374, endPoint x: 224, endPoint y: 372, distance: 202.6
click at [224, 372] on textarea "**********" at bounding box center [509, 351] width 966 height 82
type textarea "**********"
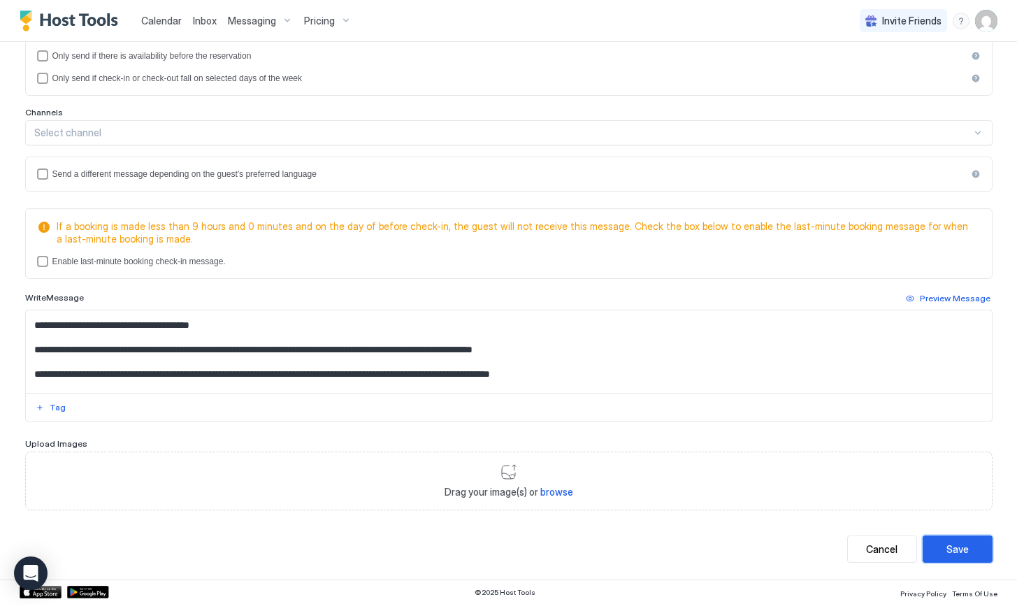
click at [959, 554] on div "Save" at bounding box center [957, 548] width 22 height 15
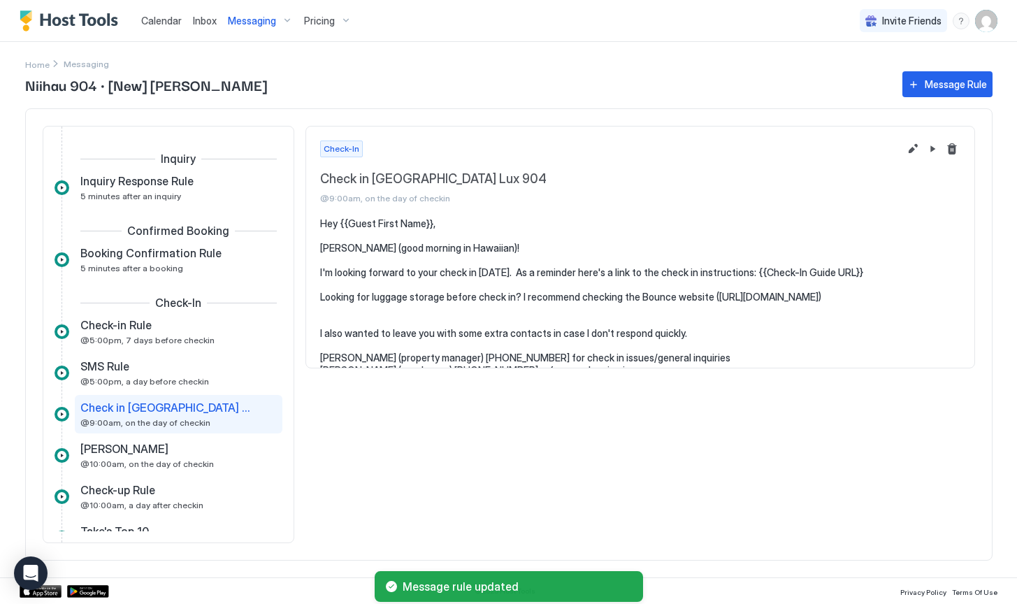
scroll to position [80, 0]
